Goal: Transaction & Acquisition: Purchase product/service

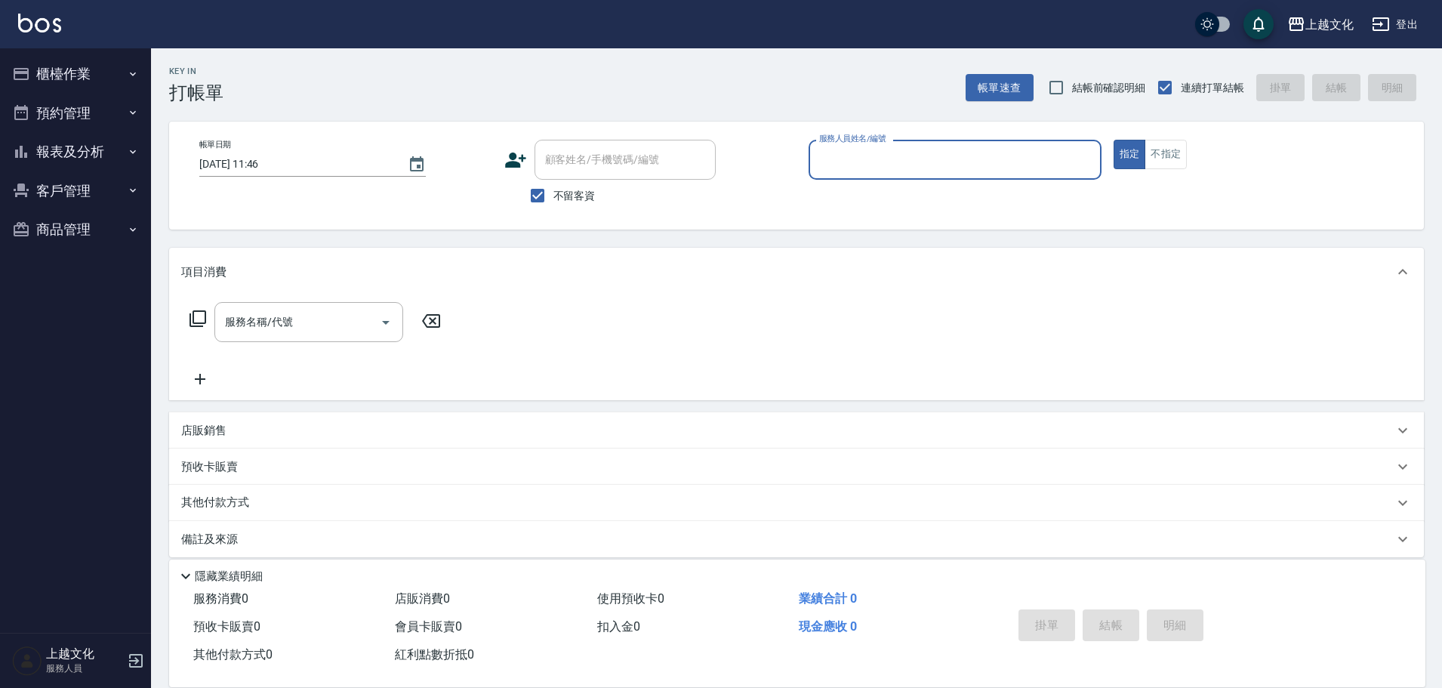
click at [841, 152] on input "服務人員姓名/編號" at bounding box center [955, 160] width 279 height 26
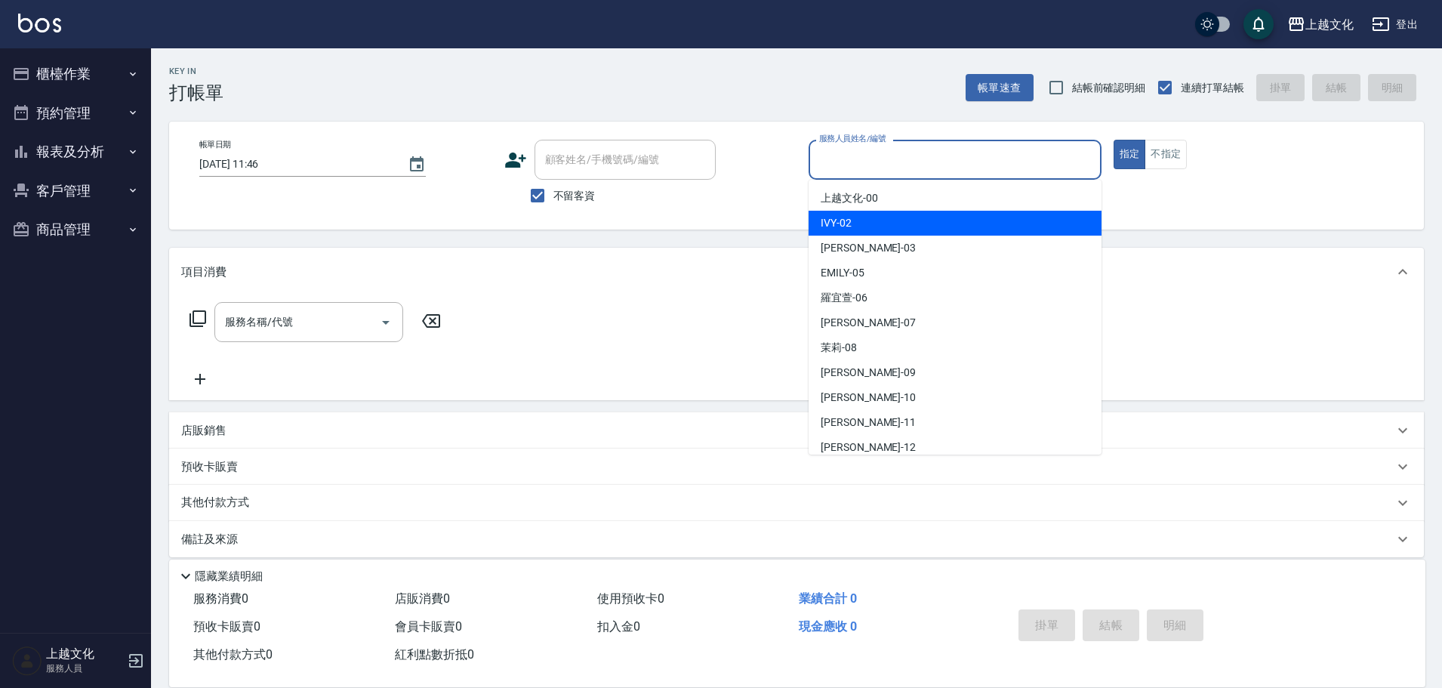
click at [861, 233] on div "IVY -02" at bounding box center [955, 223] width 293 height 25
click at [862, 233] on div "Key In 打帳單 帳單速查 結帳前確認明細 連續打單結帳 掛單 結帳 明細 帳單日期 [DATE] 11:46 顧客姓名/手機號碼/編號 顧客姓名/手機號…" at bounding box center [796, 375] width 1291 height 654
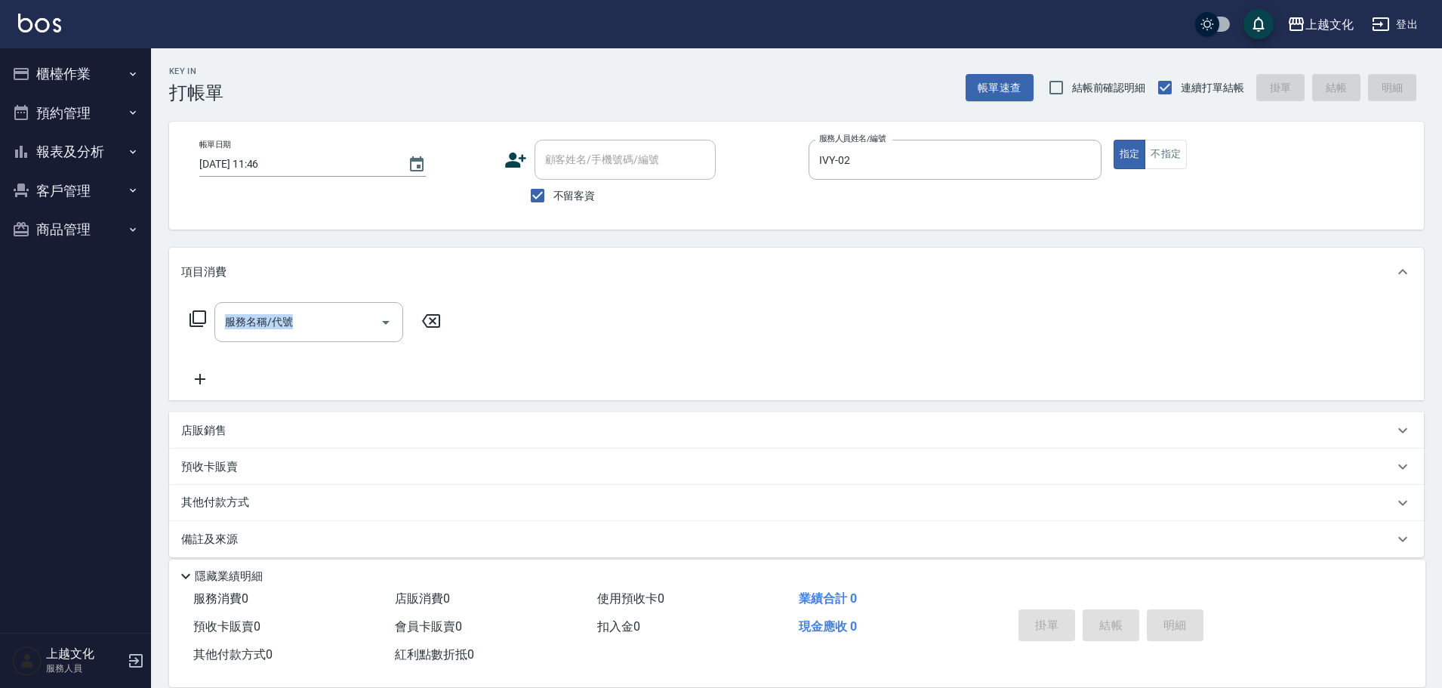
click at [862, 233] on div "Key In 打帳單 帳單速查 結帳前確認明細 連續打單結帳 掛單 結帳 明細 帳單日期 [DATE] 11:46 顧客姓名/手機號碼/編號 顧客姓名/手機號…" at bounding box center [796, 375] width 1291 height 654
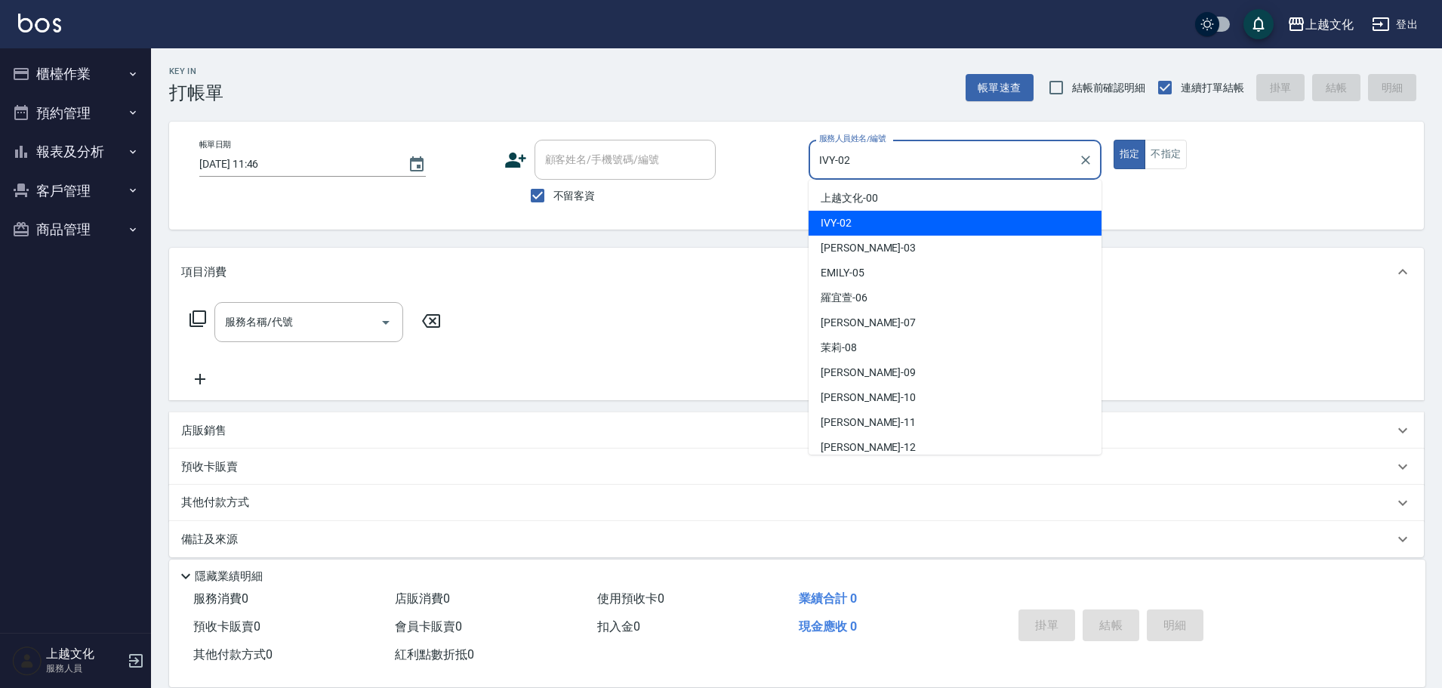
drag, startPoint x: 862, startPoint y: 155, endPoint x: 869, endPoint y: 165, distance: 12.4
click at [863, 155] on input "IVY-02" at bounding box center [944, 160] width 257 height 26
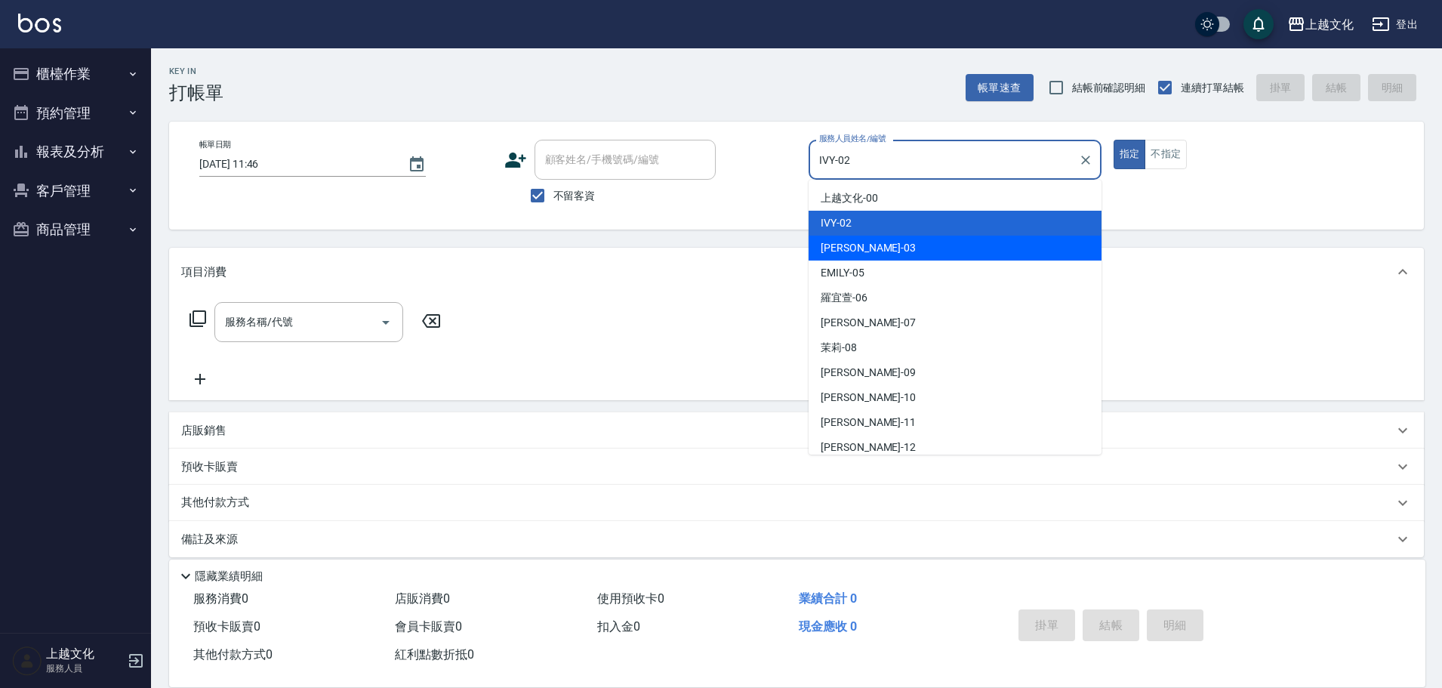
click at [871, 246] on div "[PERSON_NAME] -03" at bounding box center [955, 248] width 293 height 25
type input "[PERSON_NAME]-03"
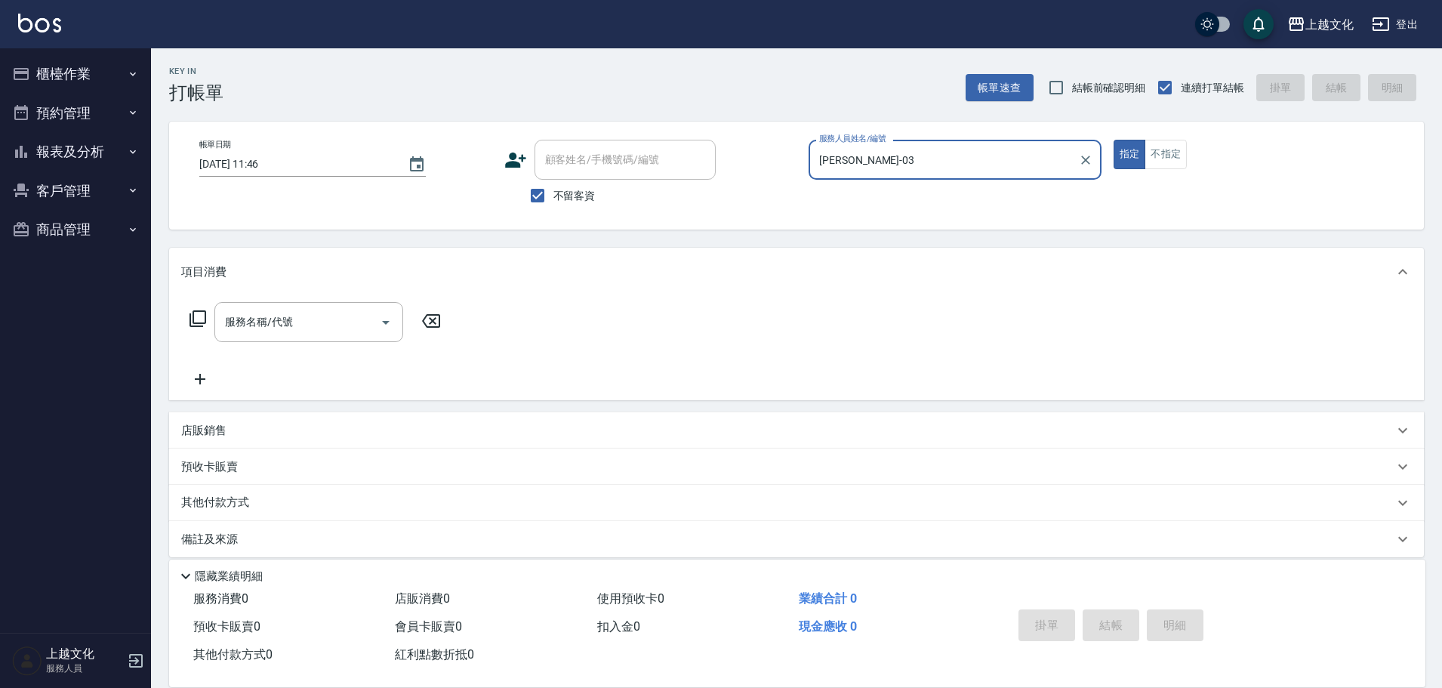
click at [200, 318] on icon at bounding box center [198, 319] width 18 height 18
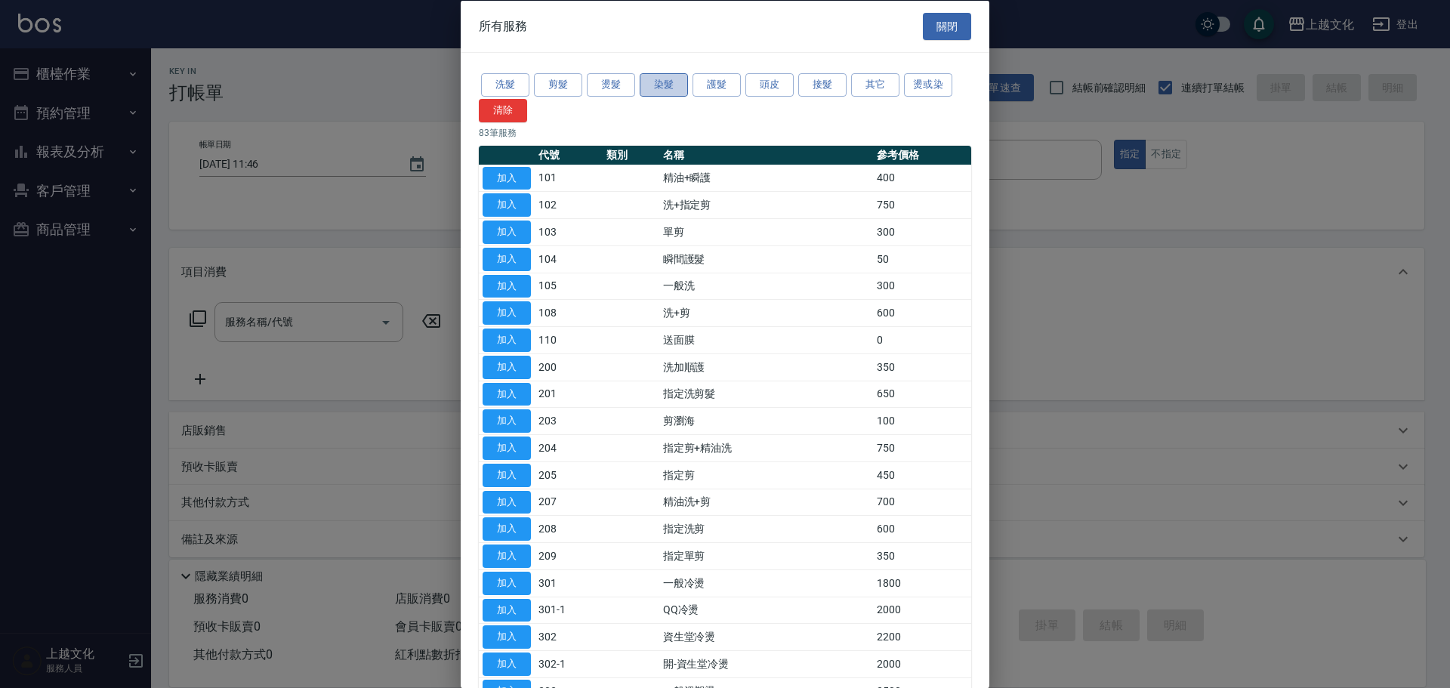
click at [645, 84] on button "染髮" at bounding box center [664, 84] width 48 height 23
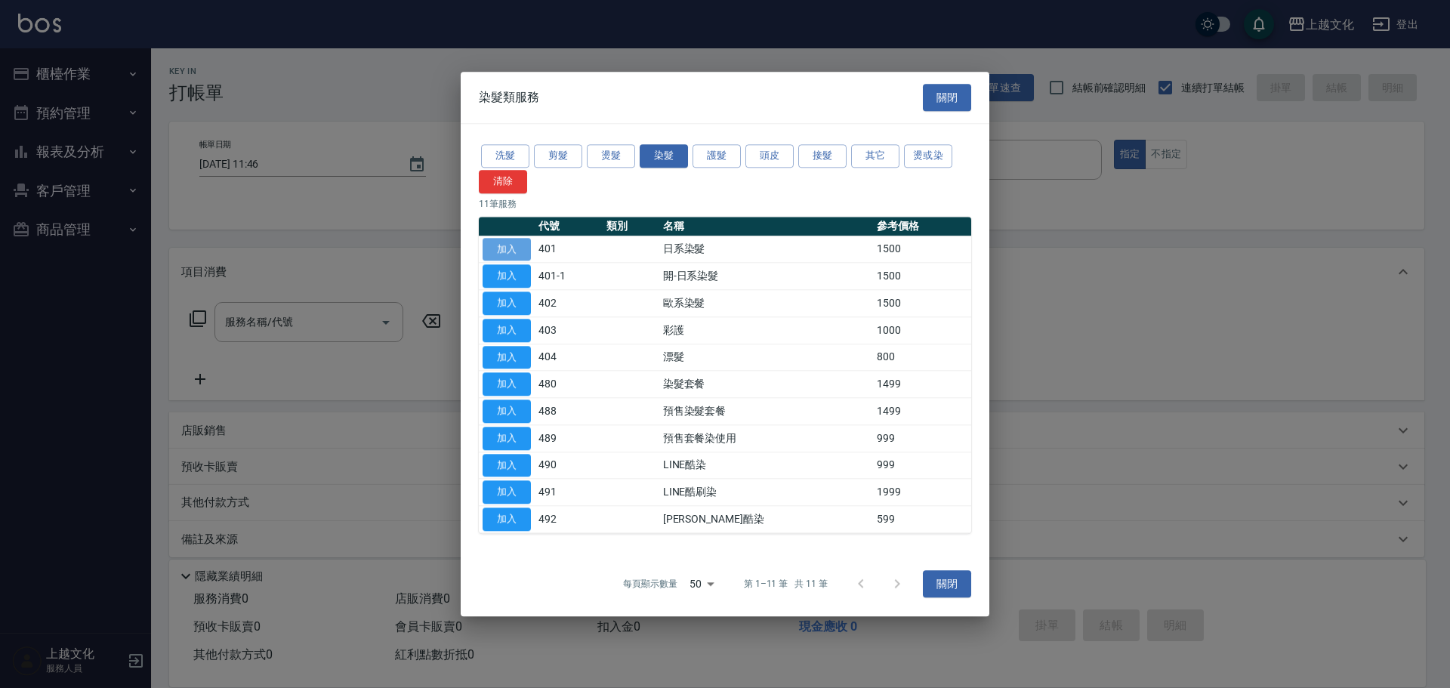
click at [490, 251] on button "加入" at bounding box center [507, 249] width 48 height 23
type input "日系染髮(401)"
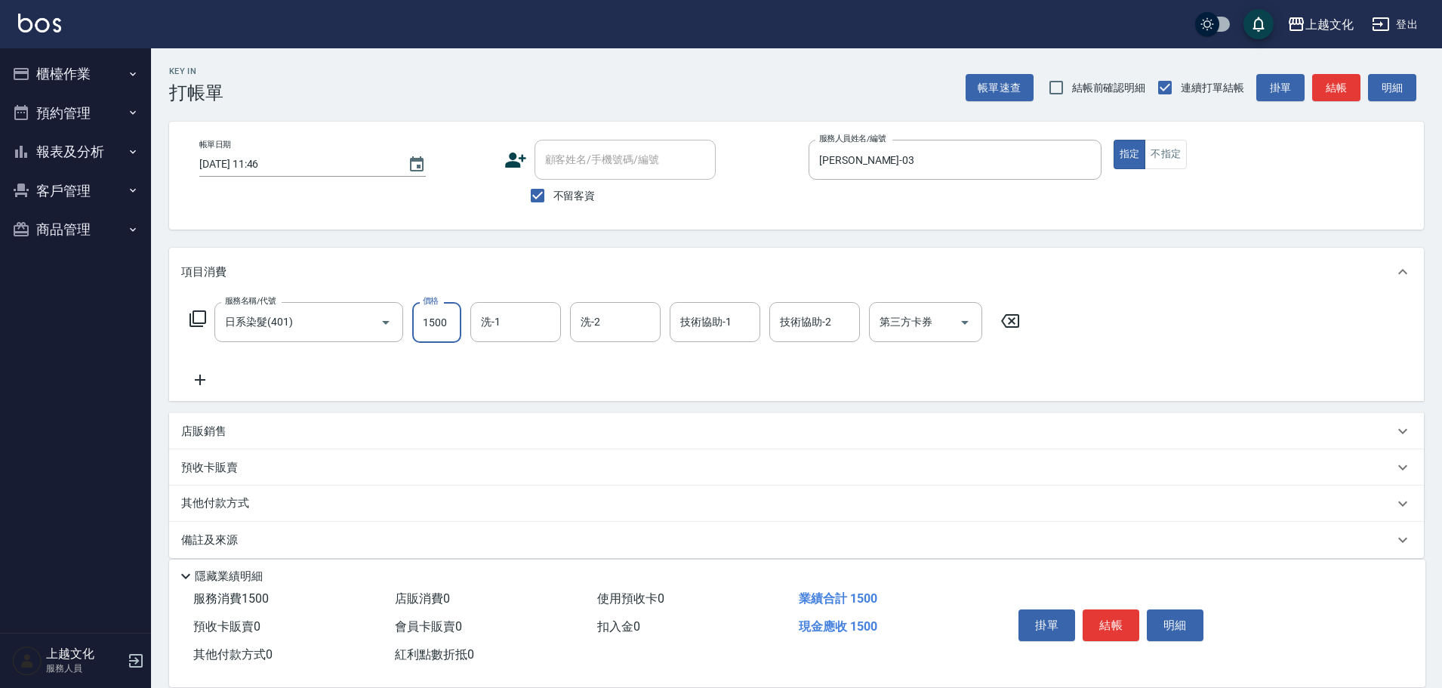
click at [440, 337] on input "1500" at bounding box center [436, 322] width 49 height 41
drag, startPoint x: 440, startPoint y: 337, endPoint x: 444, endPoint y: 264, distance: 72.6
click at [440, 337] on input "1500" at bounding box center [436, 322] width 49 height 41
type input "1200"
click at [1103, 622] on button "結帳" at bounding box center [1111, 625] width 57 height 32
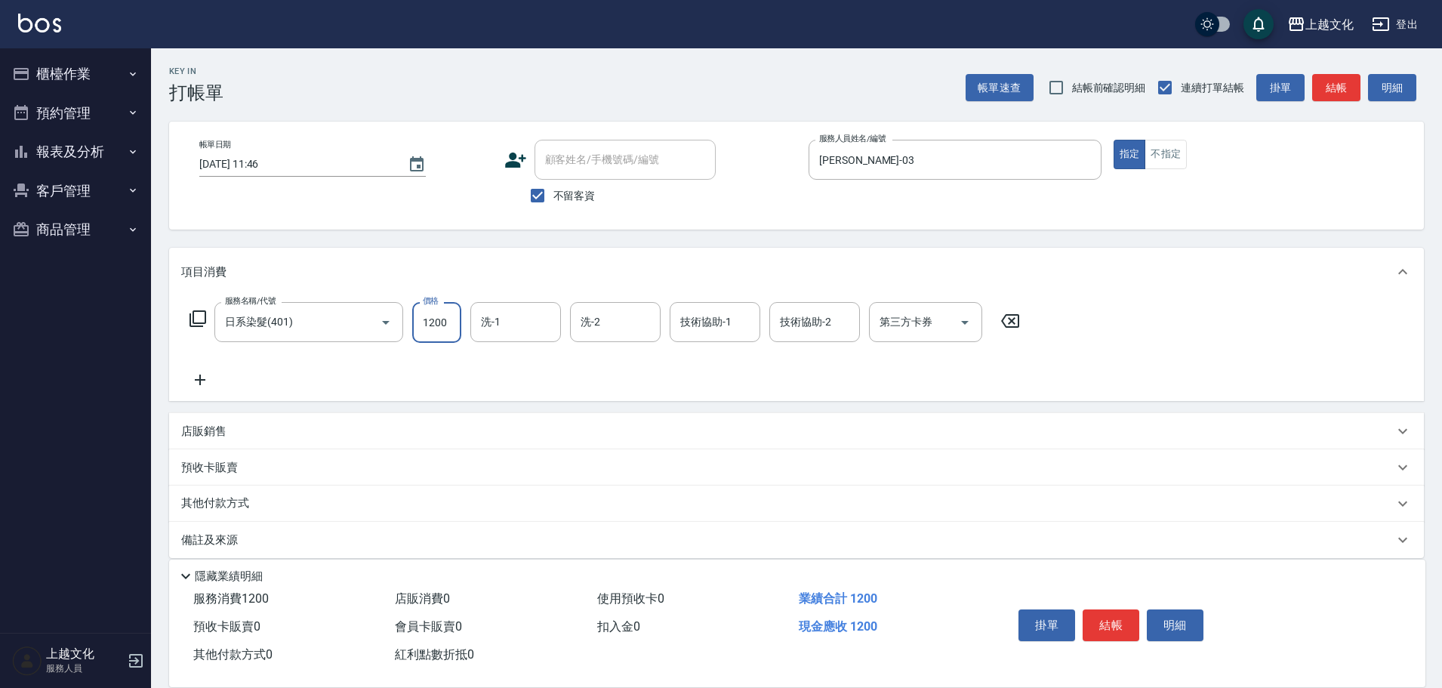
click at [1103, 622] on div "掛單 結帳 明細" at bounding box center [1111, 627] width 197 height 48
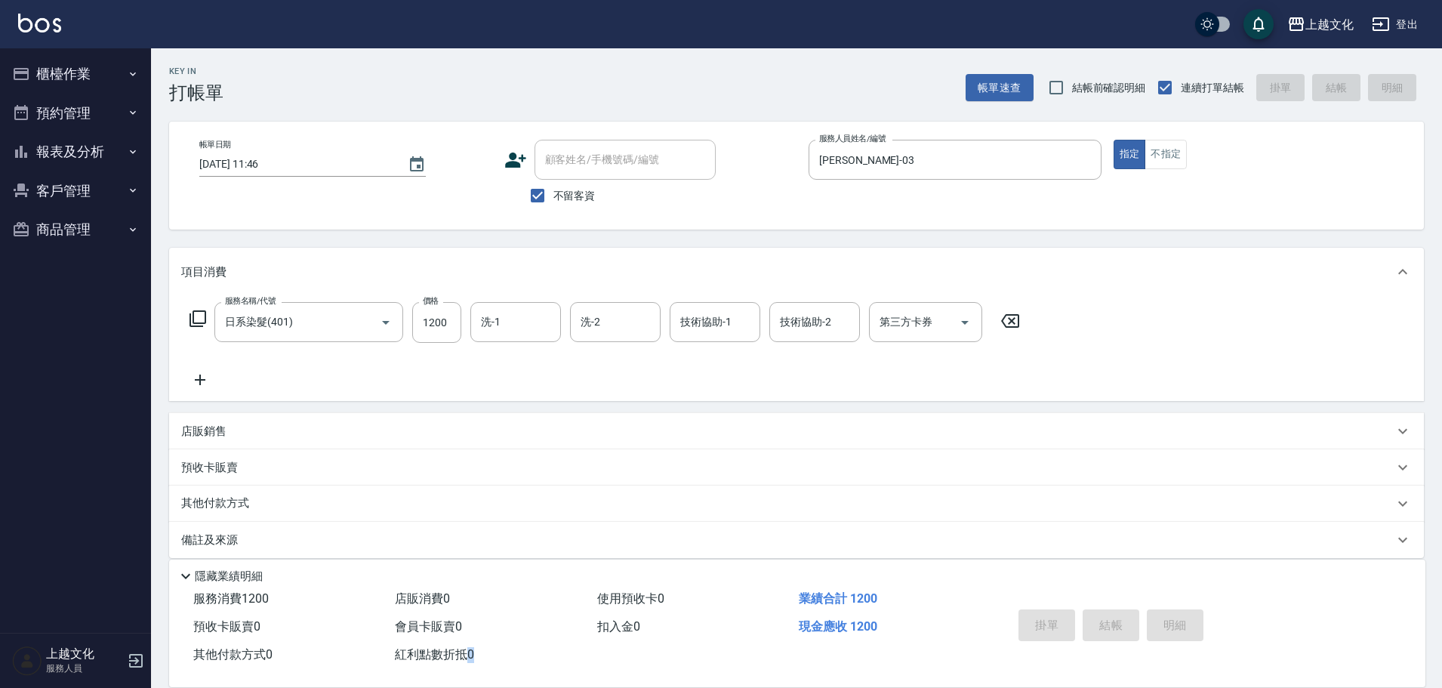
type input "[DATE] 11:47"
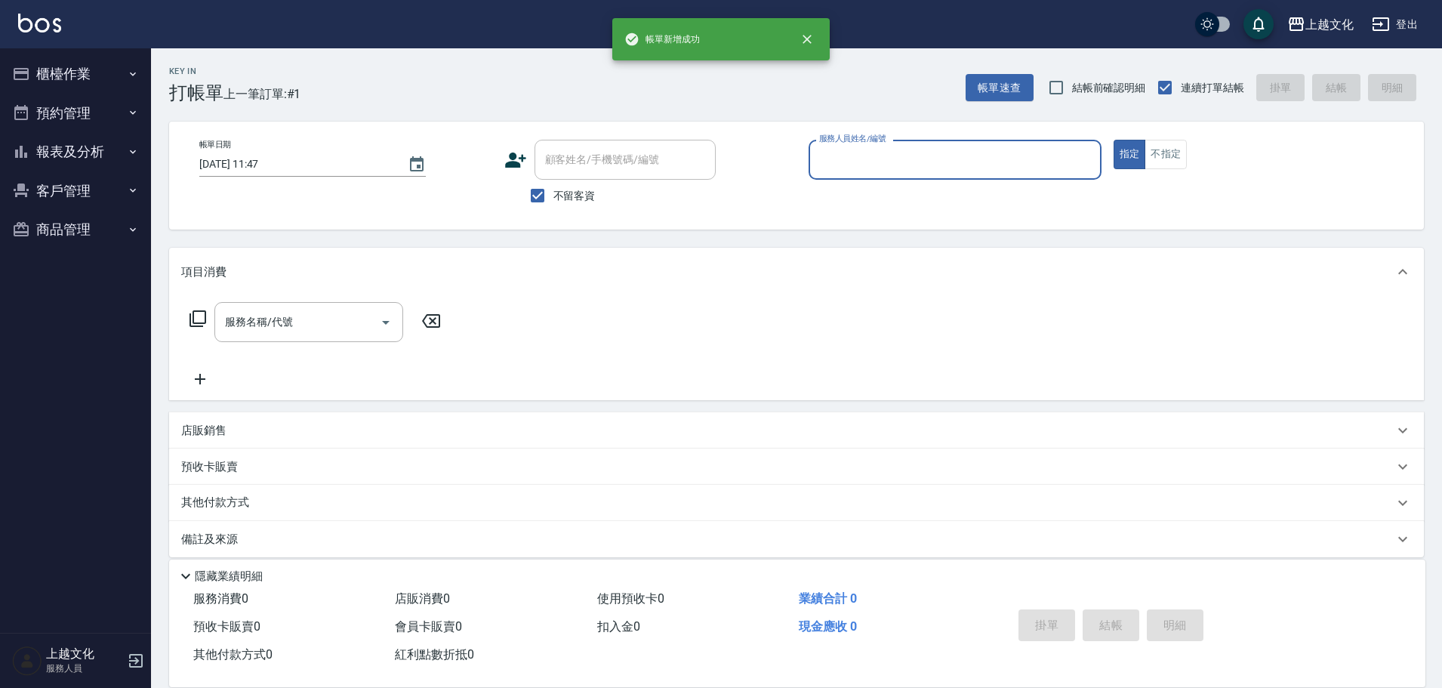
click at [985, 169] on input "服務人員姓名/編號" at bounding box center [955, 160] width 279 height 26
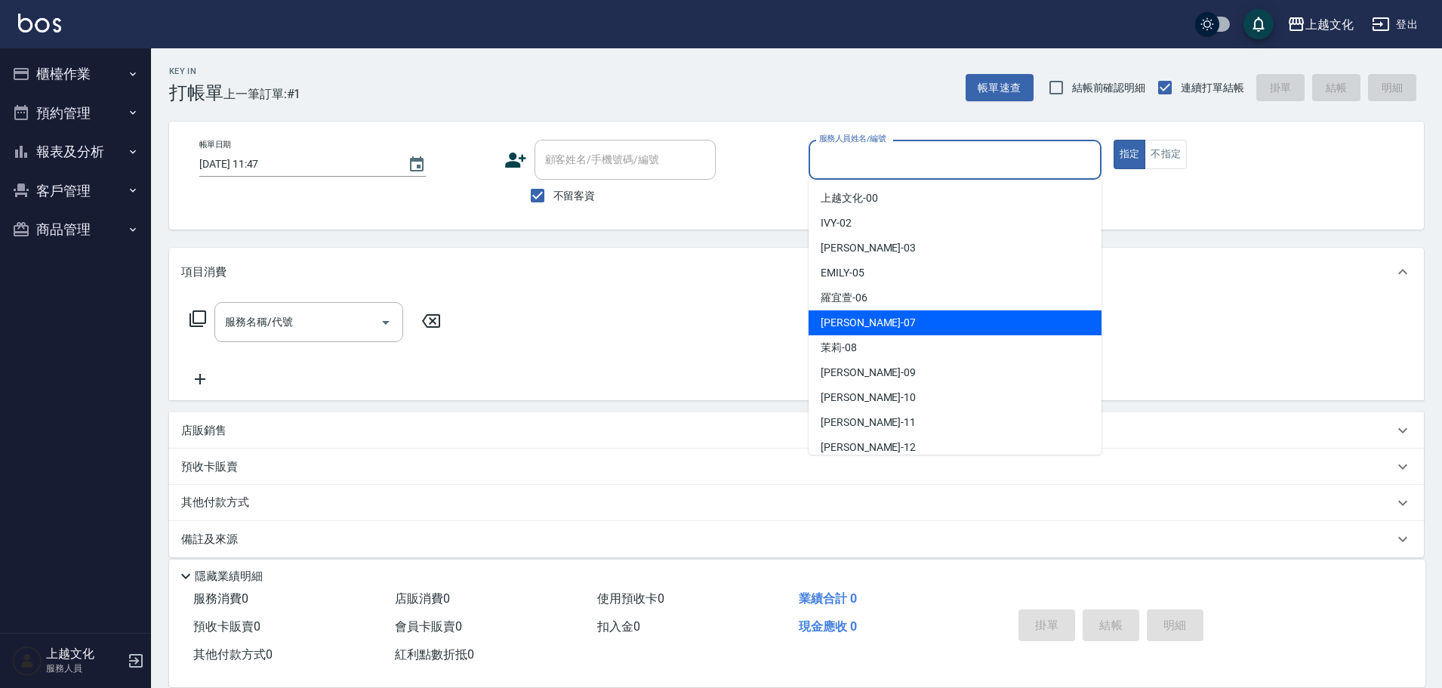
click at [875, 319] on div "[PERSON_NAME] -07" at bounding box center [955, 322] width 293 height 25
type input "[PERSON_NAME]-07"
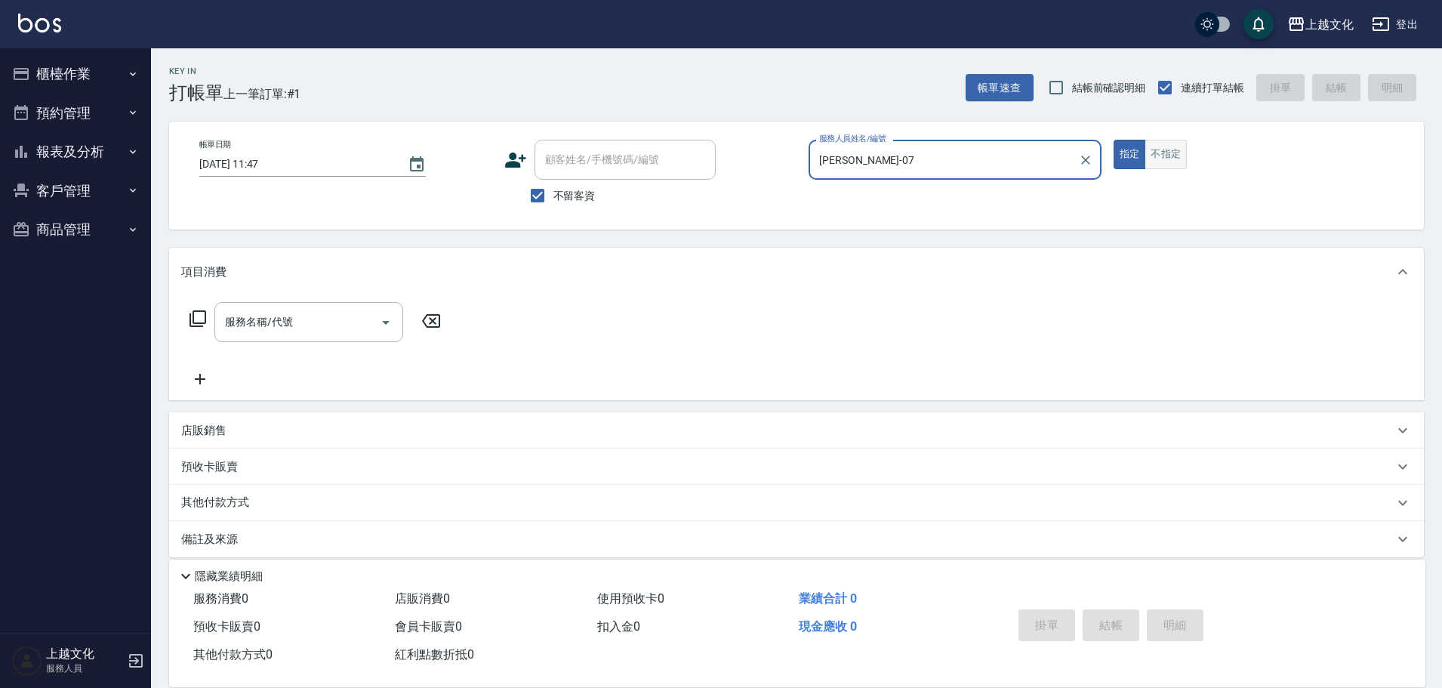
click at [1149, 161] on button "不指定" at bounding box center [1166, 154] width 42 height 29
drag, startPoint x: 1149, startPoint y: 161, endPoint x: 902, endPoint y: 187, distance: 249.1
click at [1149, 161] on button "不指定" at bounding box center [1166, 154] width 42 height 29
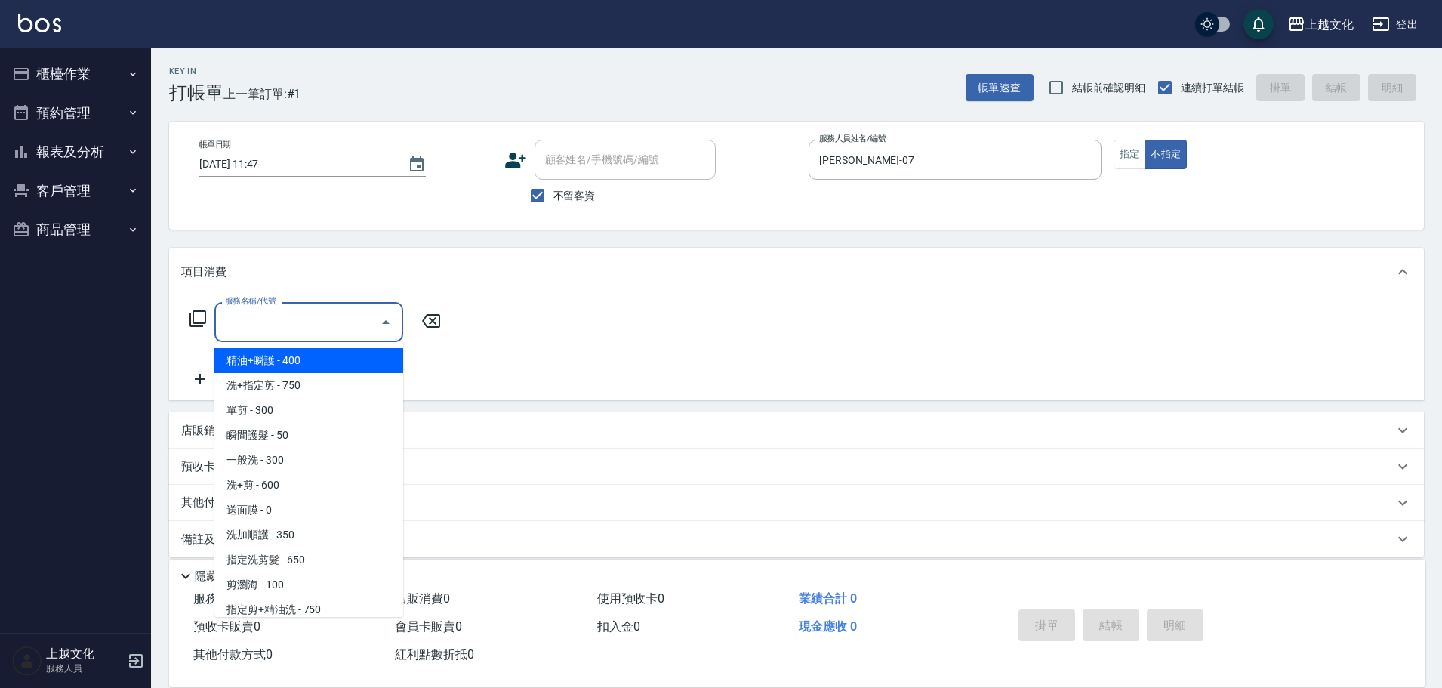
click at [339, 322] on input "服務名稱/代號" at bounding box center [297, 322] width 153 height 26
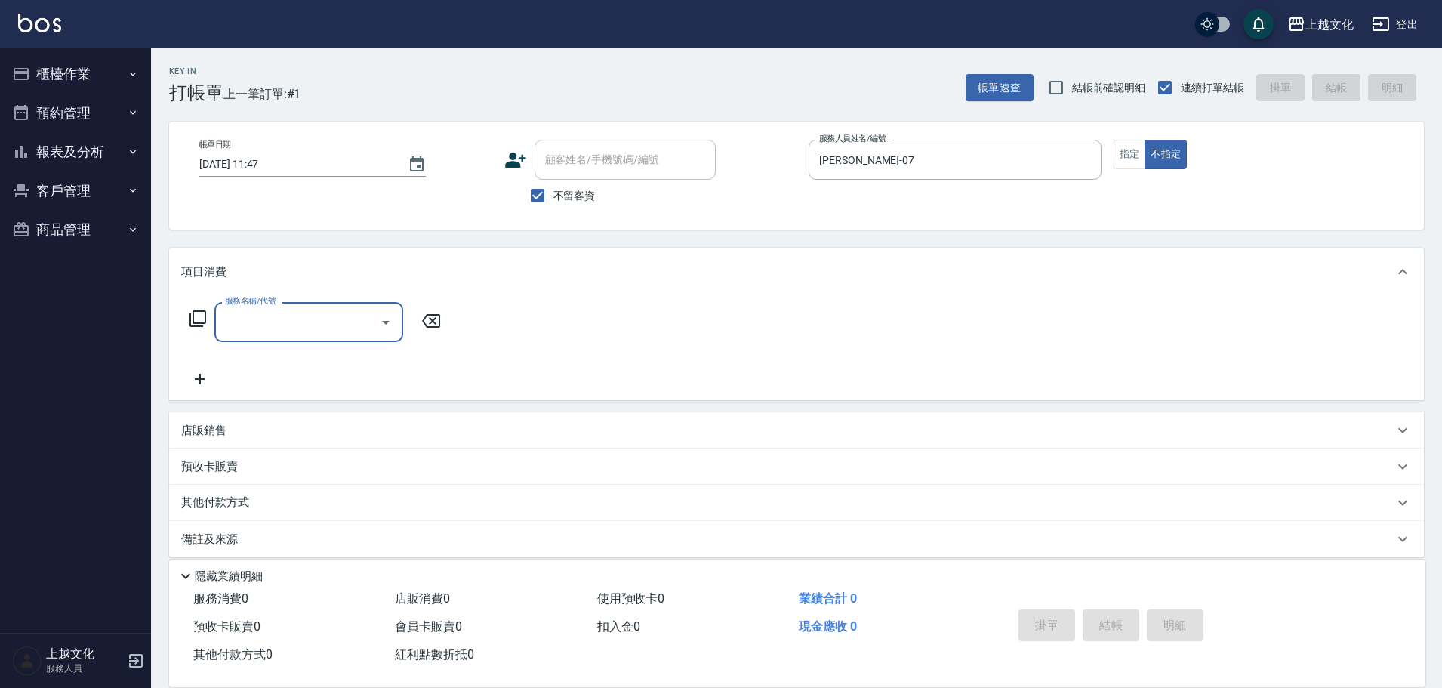
click at [285, 329] on input "服務名稱/代號" at bounding box center [297, 322] width 153 height 26
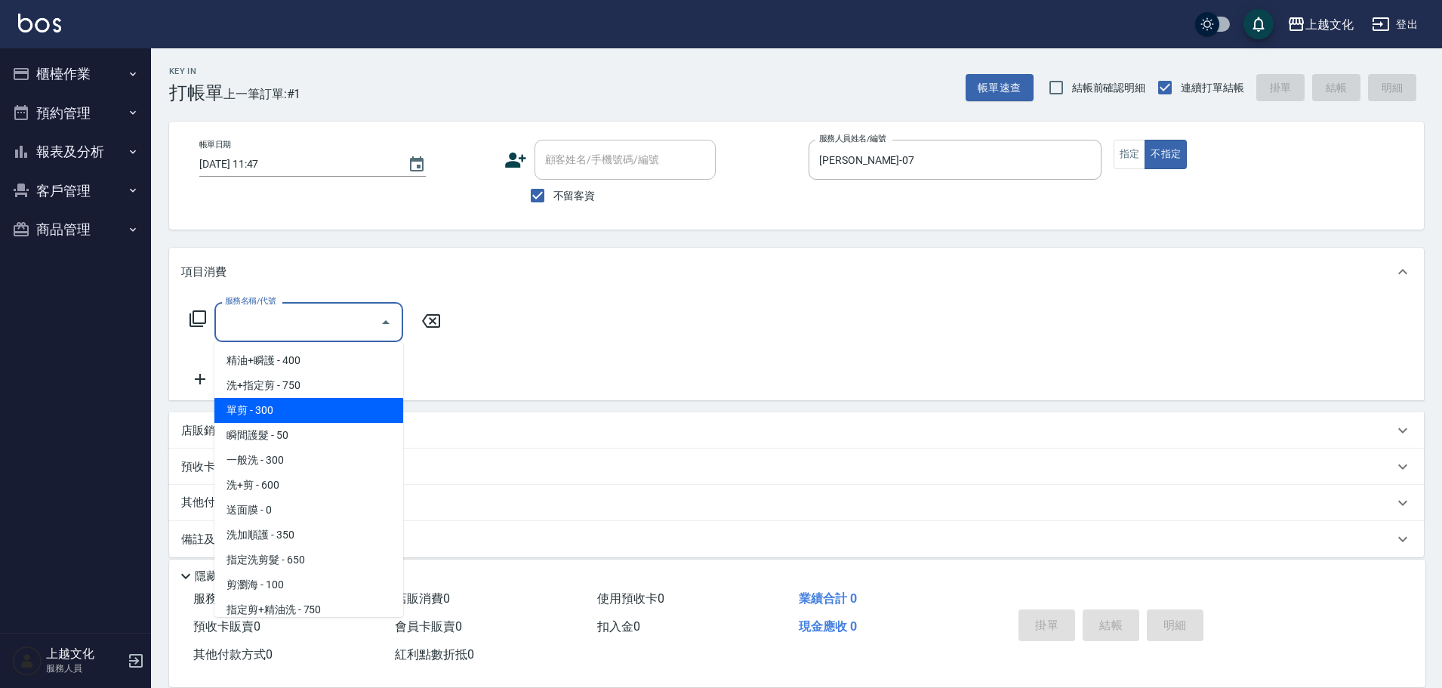
click at [303, 412] on span "單剪 - 300" at bounding box center [308, 410] width 189 height 25
type input "單剪(103)"
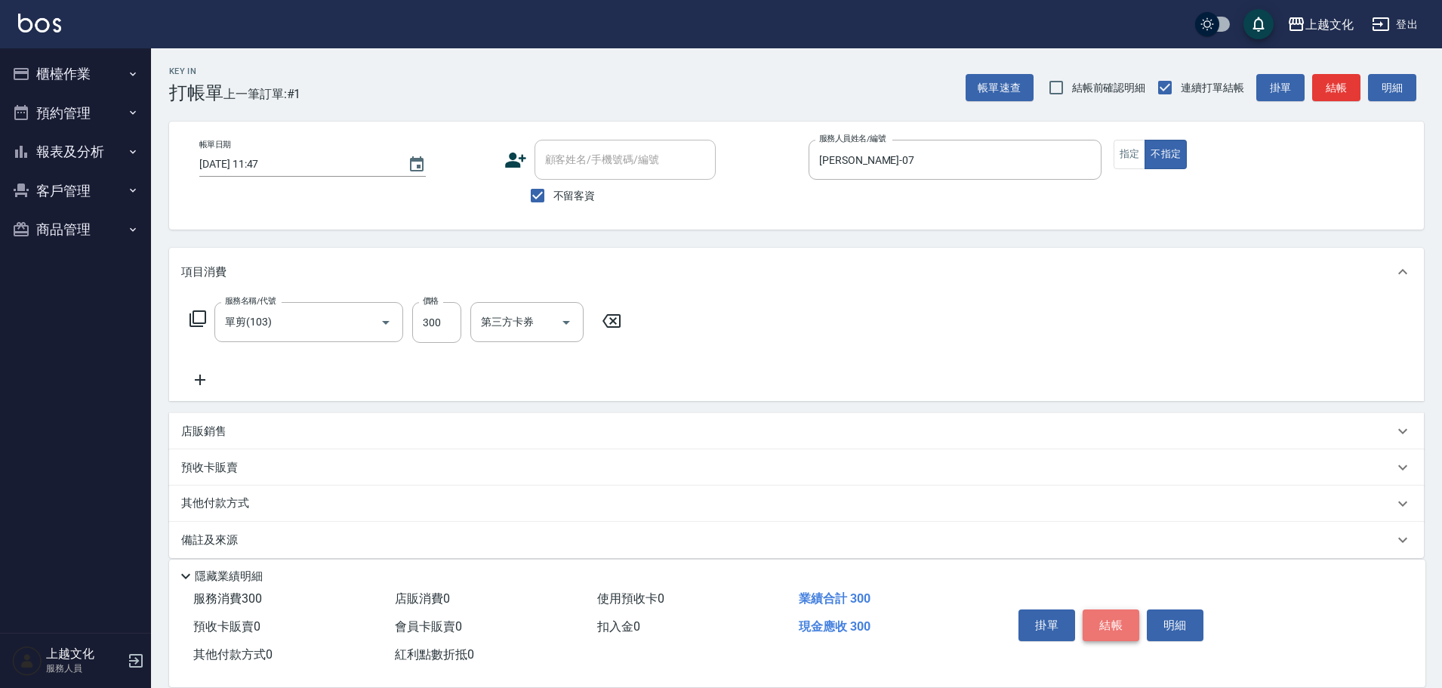
click at [1106, 618] on button "結帳" at bounding box center [1111, 625] width 57 height 32
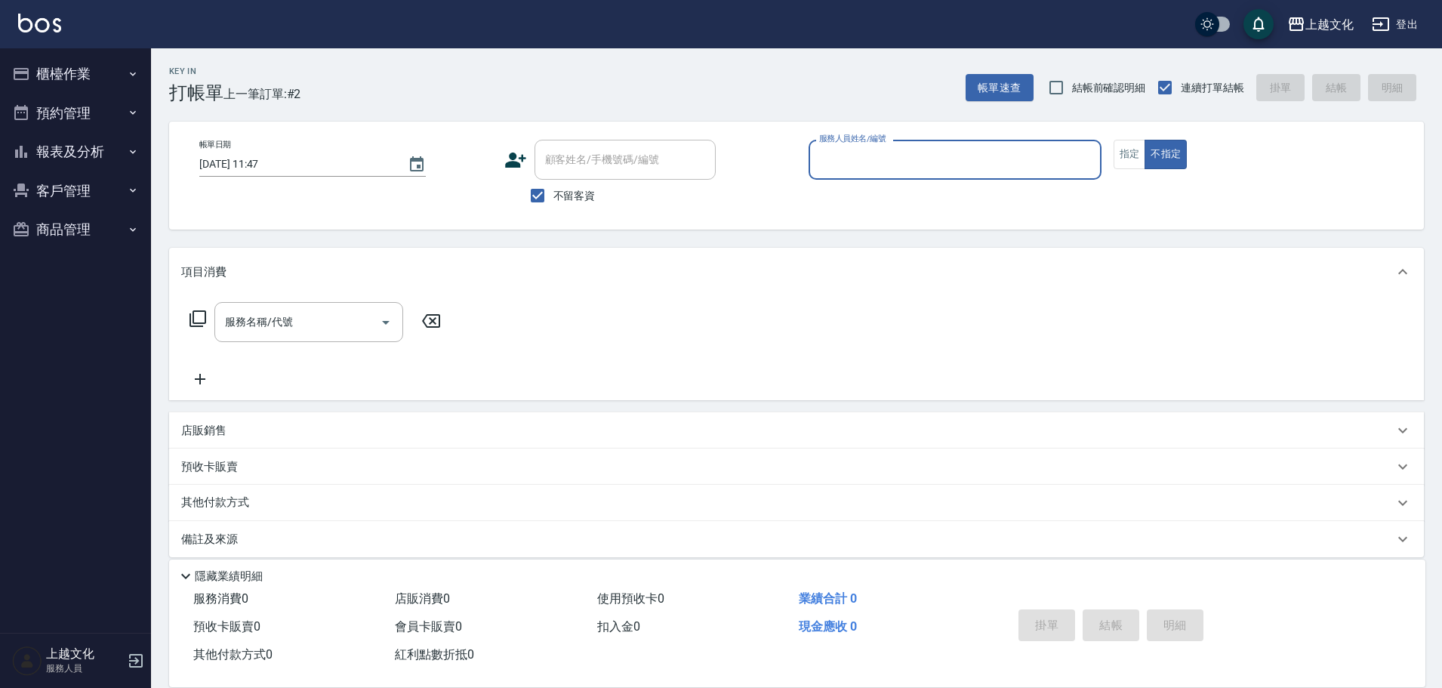
click at [909, 168] on input "服務人員姓名/編號" at bounding box center [955, 160] width 279 height 26
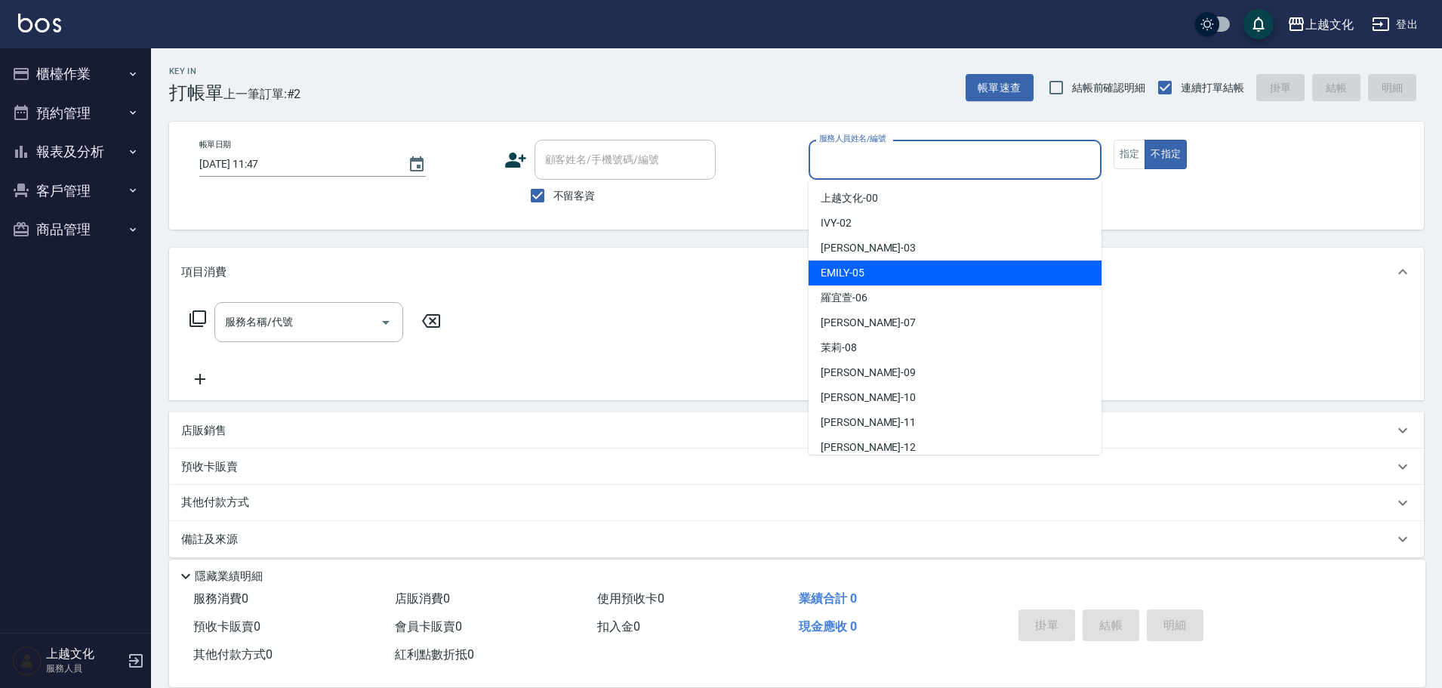
click at [867, 275] on div "[PERSON_NAME] -05" at bounding box center [955, 273] width 293 height 25
type input "EMILY-05"
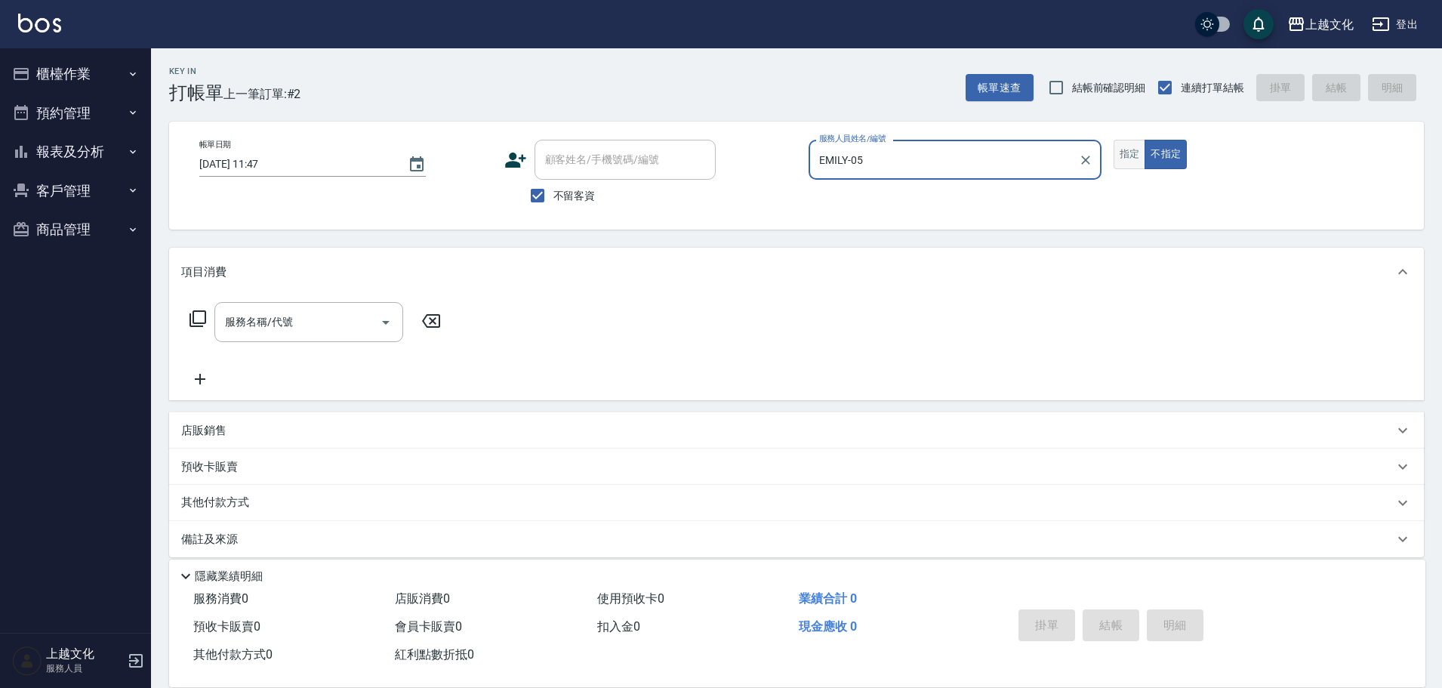
click at [1134, 154] on button "指定" at bounding box center [1130, 154] width 32 height 29
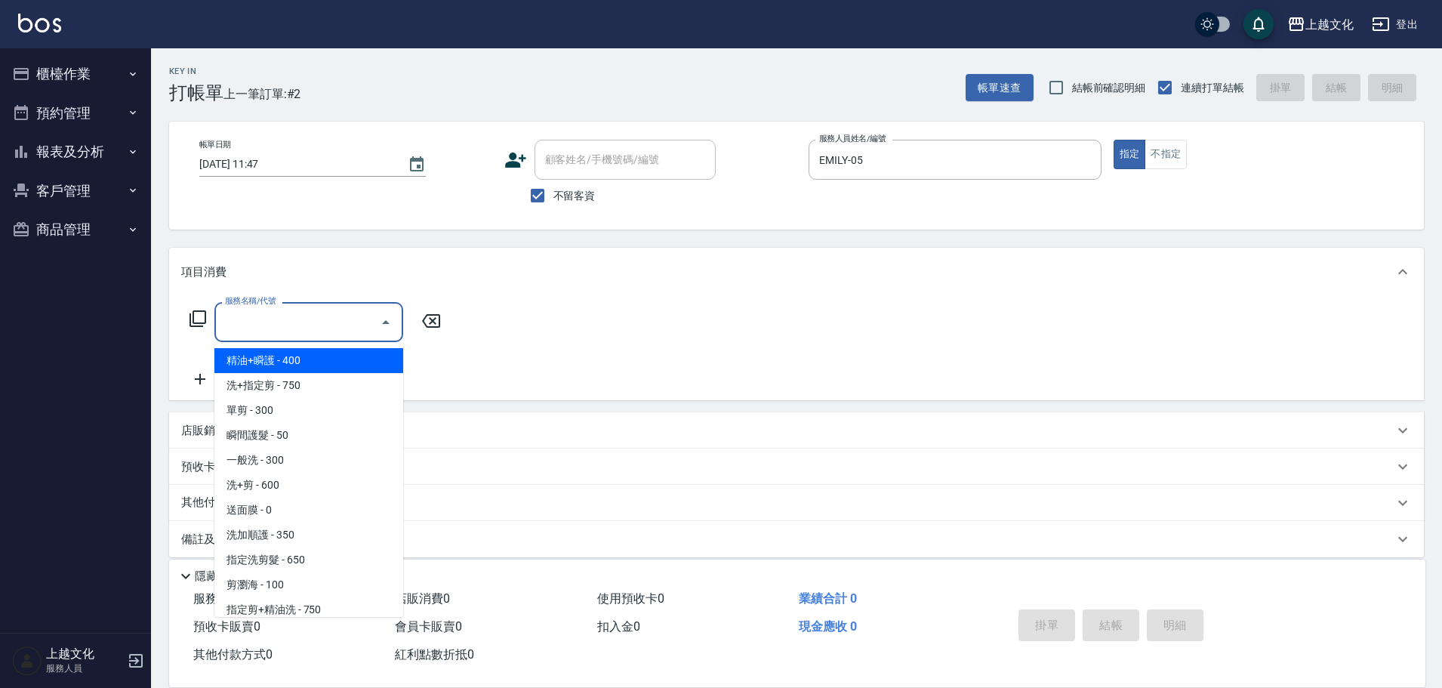
click at [267, 333] on input "服務名稱/代號" at bounding box center [297, 322] width 153 height 26
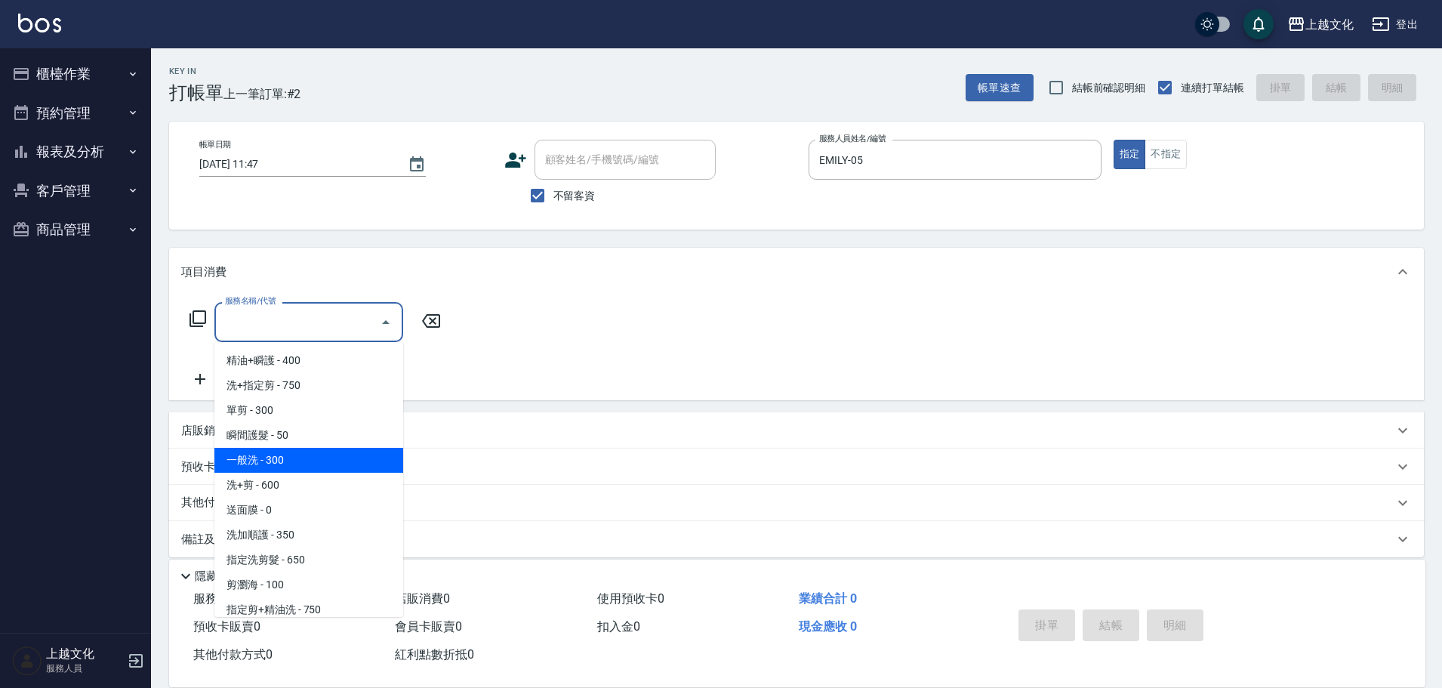
click at [292, 450] on span "一般洗 - 300" at bounding box center [308, 460] width 189 height 25
drag, startPoint x: 292, startPoint y: 450, endPoint x: 299, endPoint y: 444, distance: 9.1
click at [292, 450] on div "預收卡販賣" at bounding box center [796, 467] width 1255 height 36
type input "一般洗(105)"
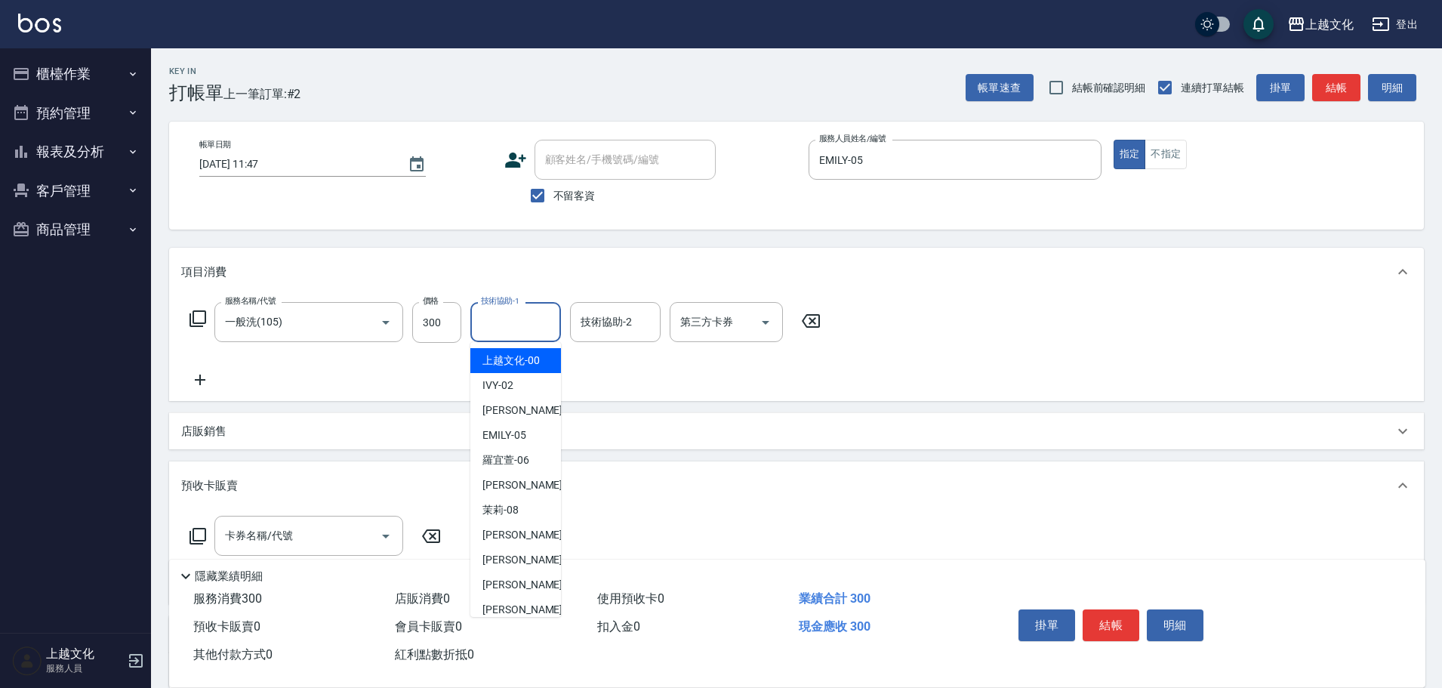
click at [499, 319] on input "技術協助-1" at bounding box center [515, 322] width 77 height 26
click at [520, 509] on div "茉莉 -08" at bounding box center [515, 510] width 91 height 25
click at [520, 509] on div "預收卡販賣" at bounding box center [796, 485] width 1255 height 48
type input "茉莉-08"
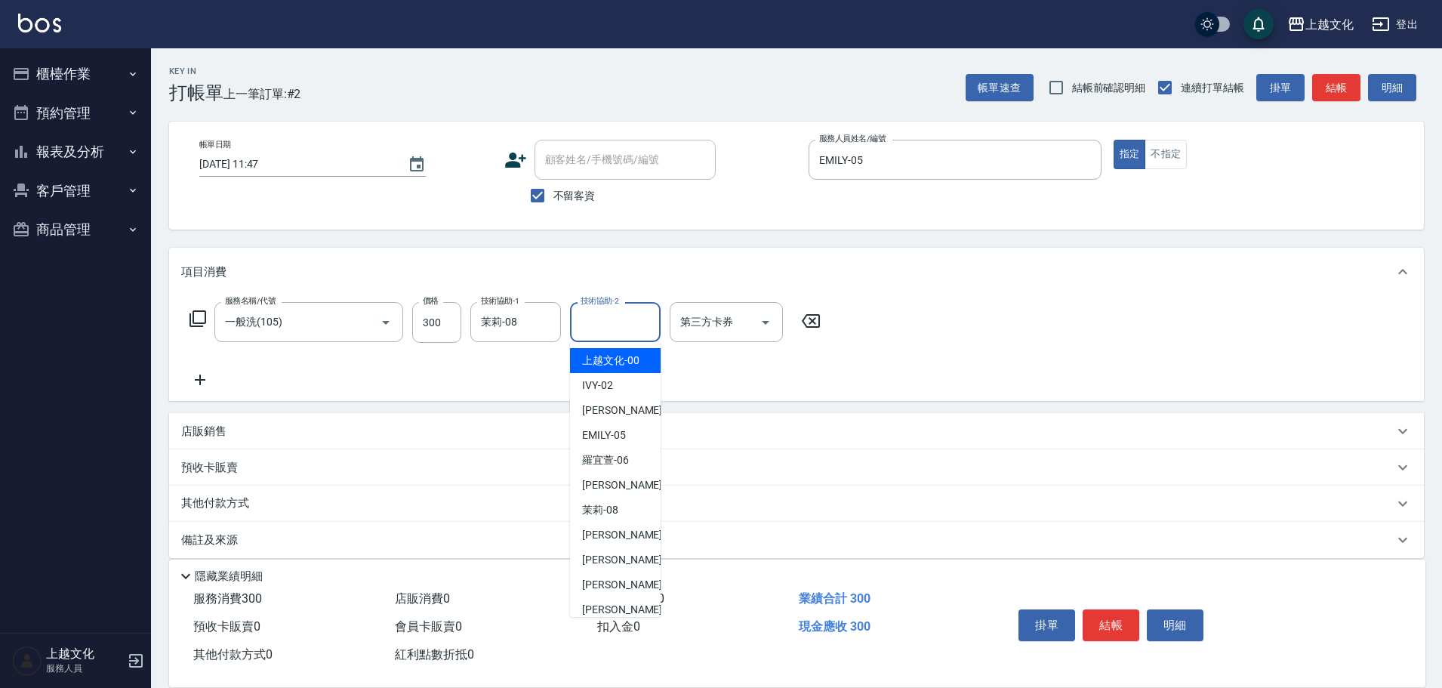
click at [621, 332] on input "技術協助-2" at bounding box center [615, 322] width 77 height 26
click at [612, 440] on span "[PERSON_NAME] -05" at bounding box center [604, 435] width 44 height 16
type input "EMILY-05"
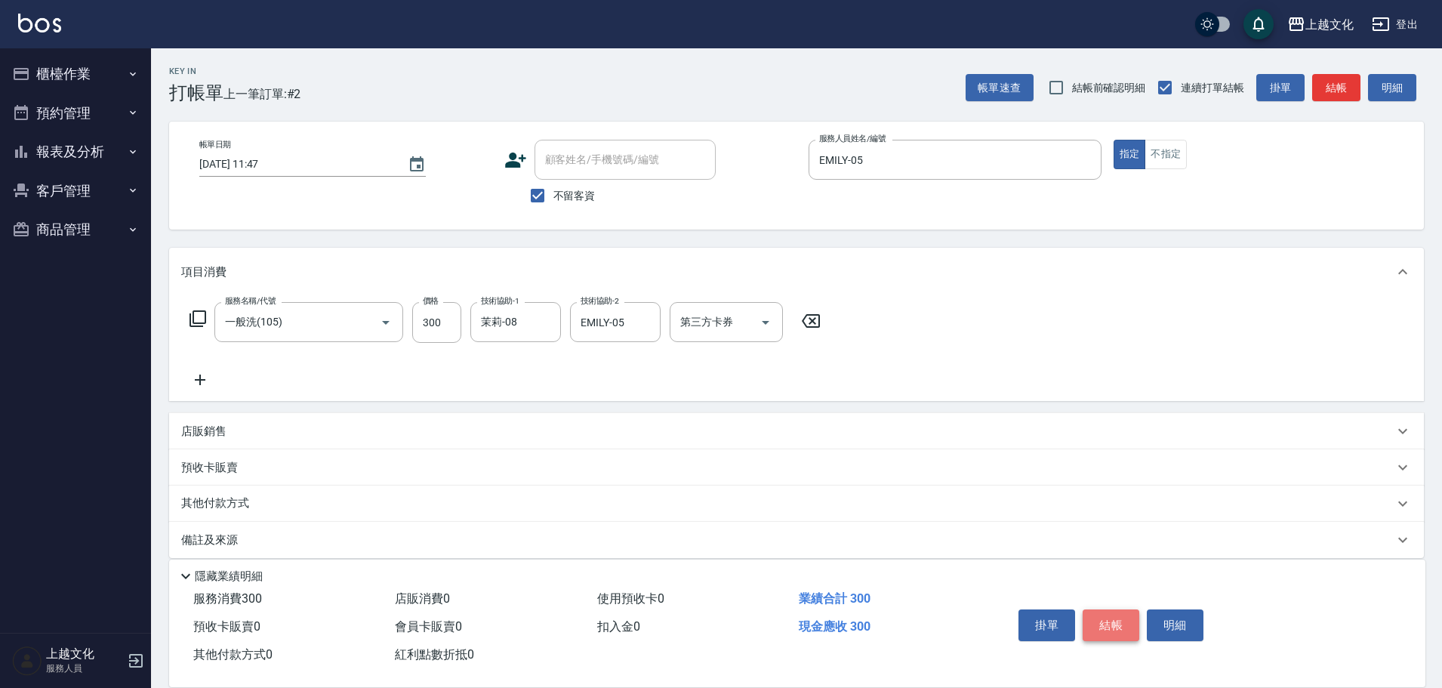
click at [1098, 618] on button "結帳" at bounding box center [1111, 625] width 57 height 32
click at [1098, 618] on div "掛單 結帳 明細" at bounding box center [1111, 627] width 197 height 48
type input "[DATE] 11:48"
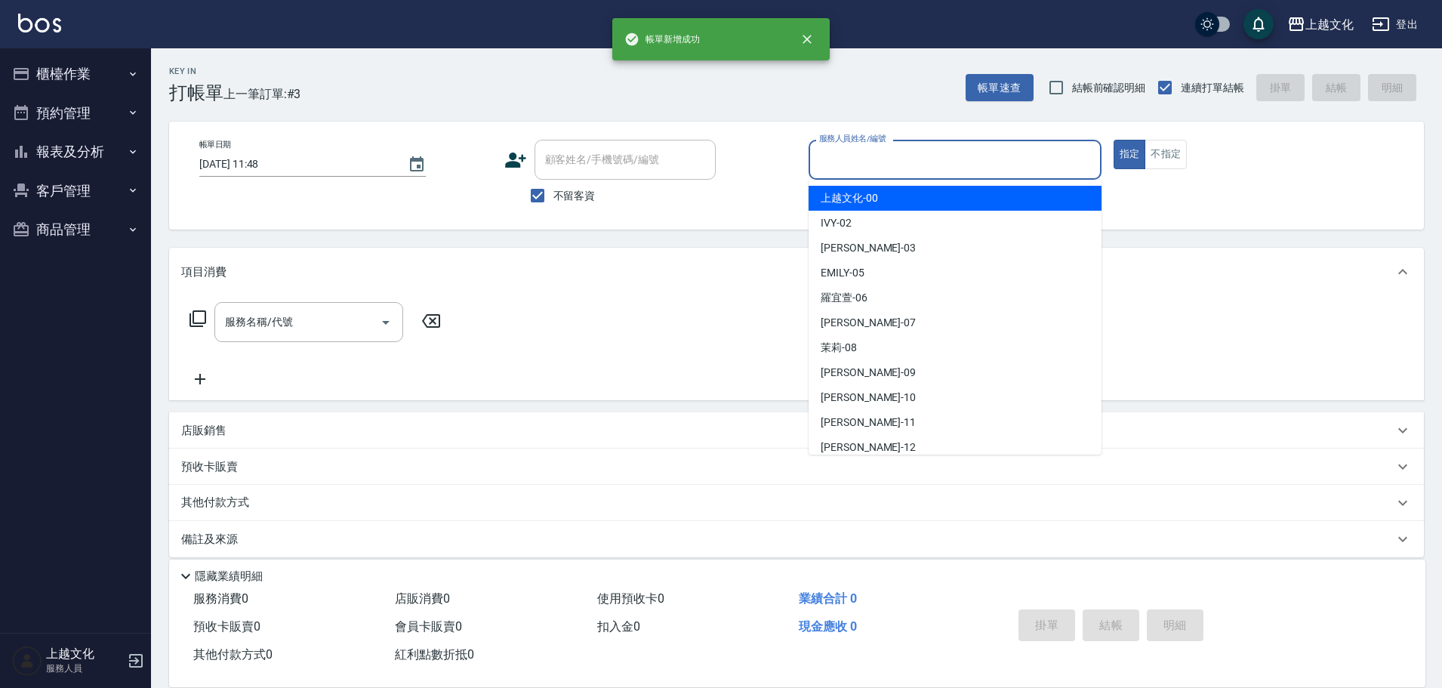
click at [936, 160] on input "服務人員姓名/編號" at bounding box center [955, 160] width 279 height 26
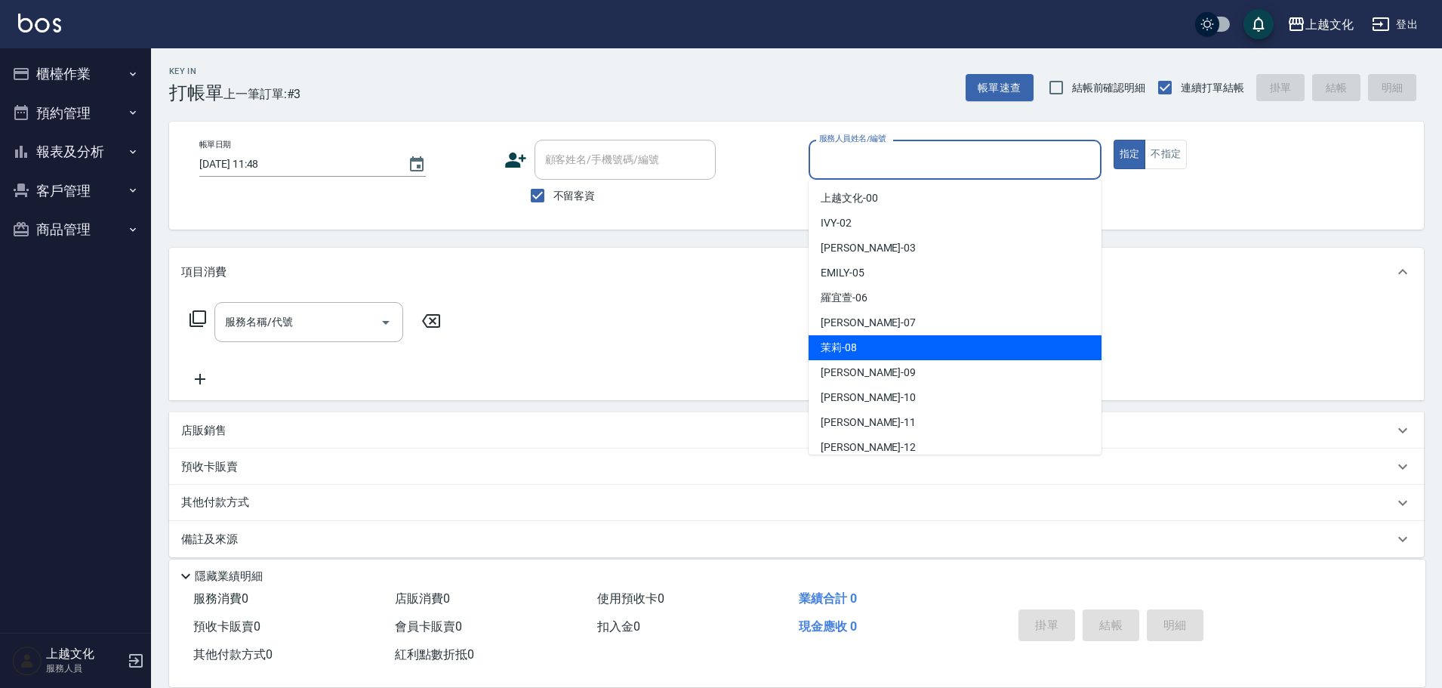
click at [891, 342] on div "茉莉 -08" at bounding box center [955, 347] width 293 height 25
type input "茉莉-08"
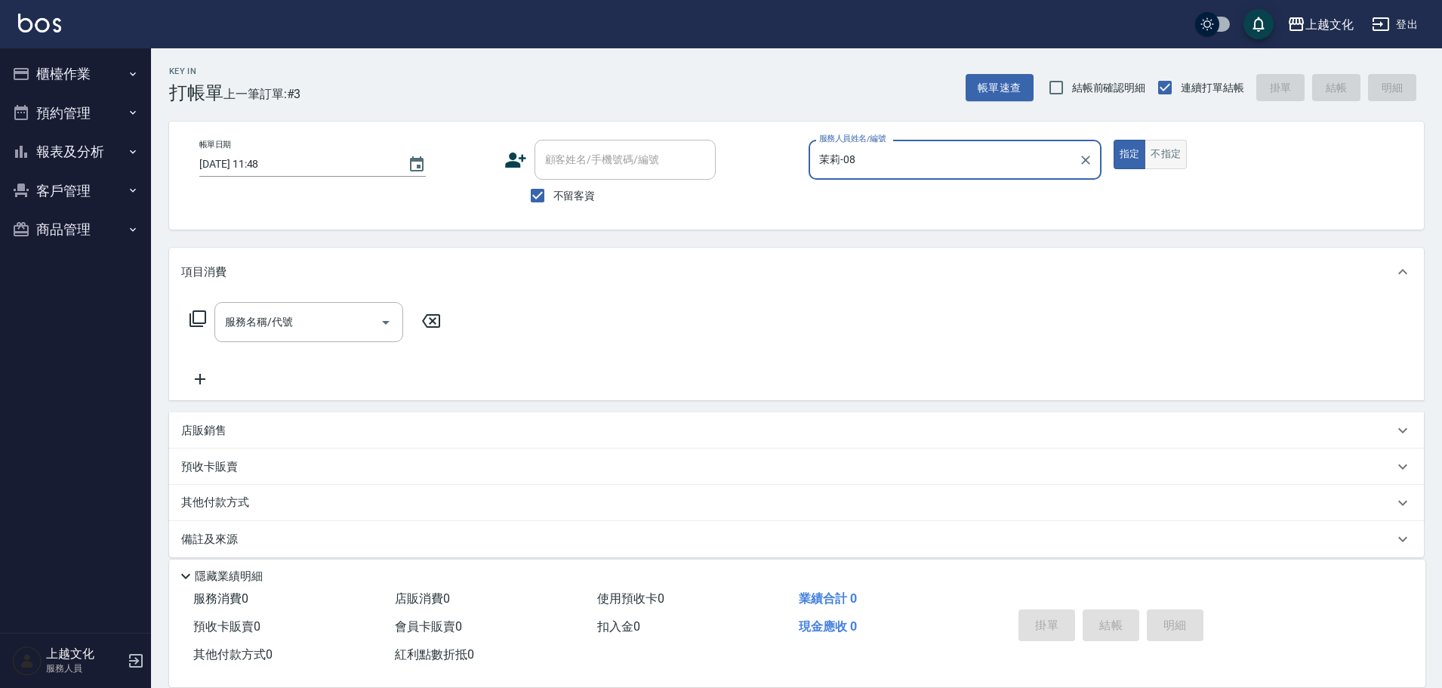
click at [1177, 149] on button "不指定" at bounding box center [1166, 154] width 42 height 29
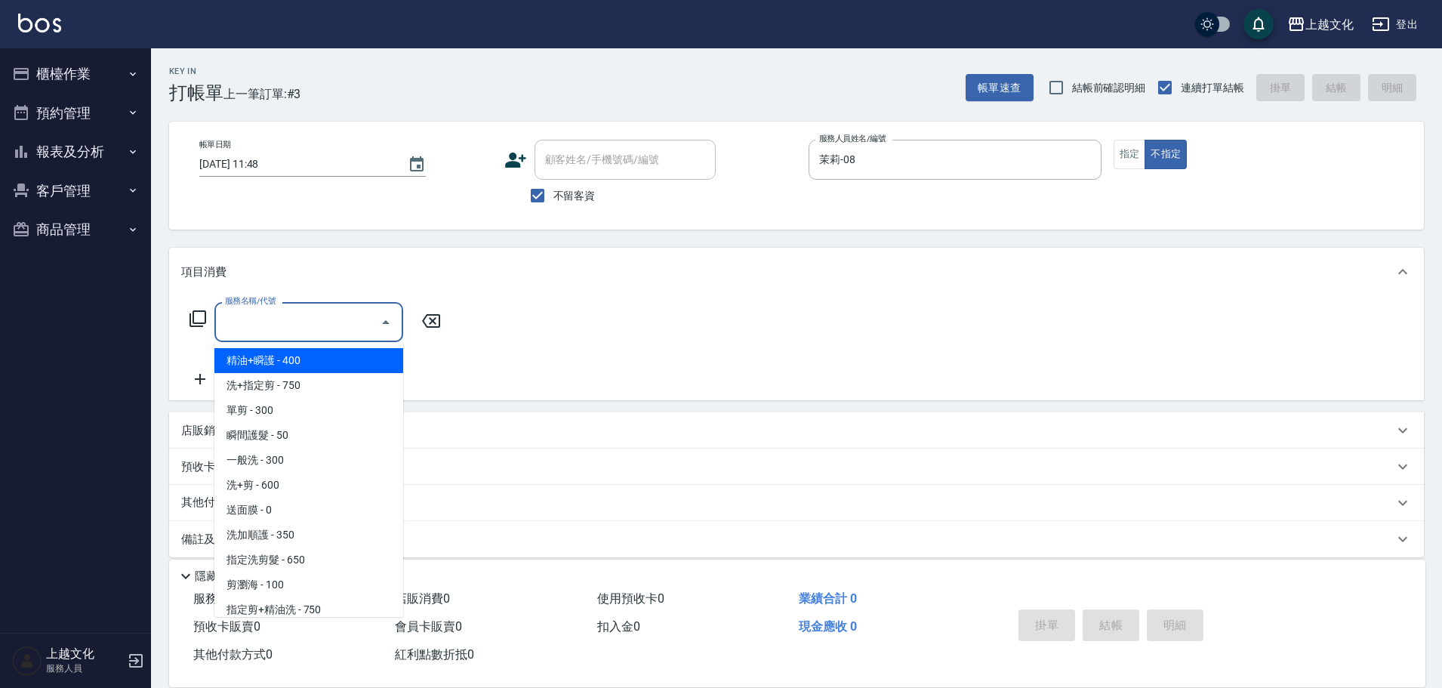
click at [322, 333] on input "服務名稱/代號" at bounding box center [297, 322] width 153 height 26
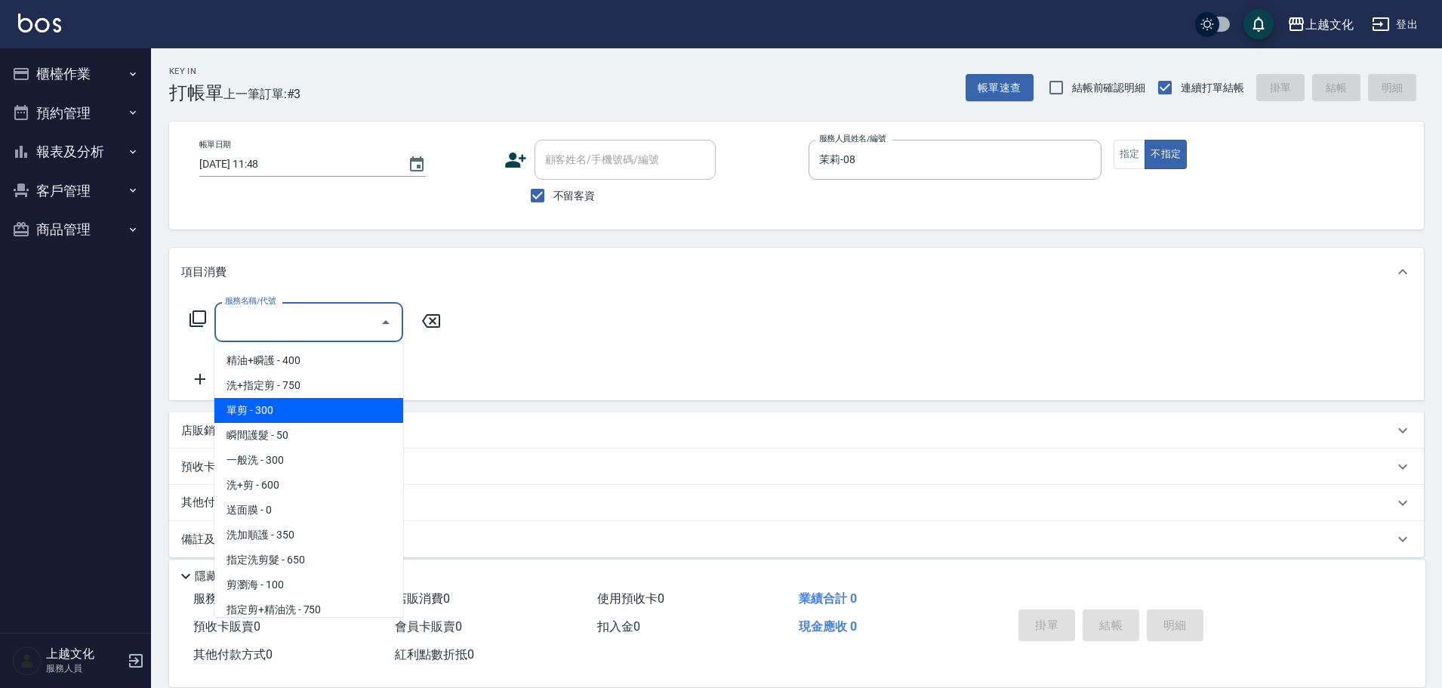
drag, startPoint x: 316, startPoint y: 415, endPoint x: 873, endPoint y: 541, distance: 571.4
click at [317, 415] on span "單剪 - 300" at bounding box center [308, 410] width 189 height 25
type input "單剪(103)"
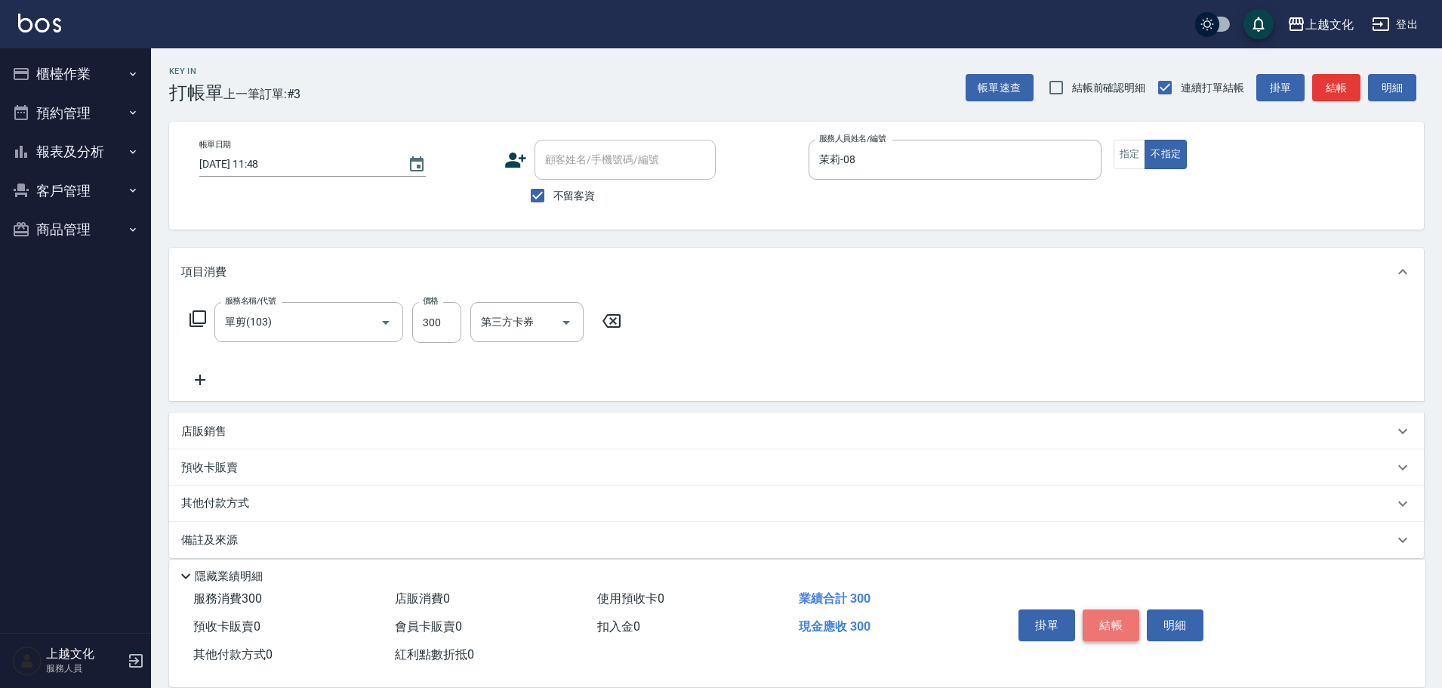
click at [1101, 621] on button "結帳" at bounding box center [1111, 625] width 57 height 32
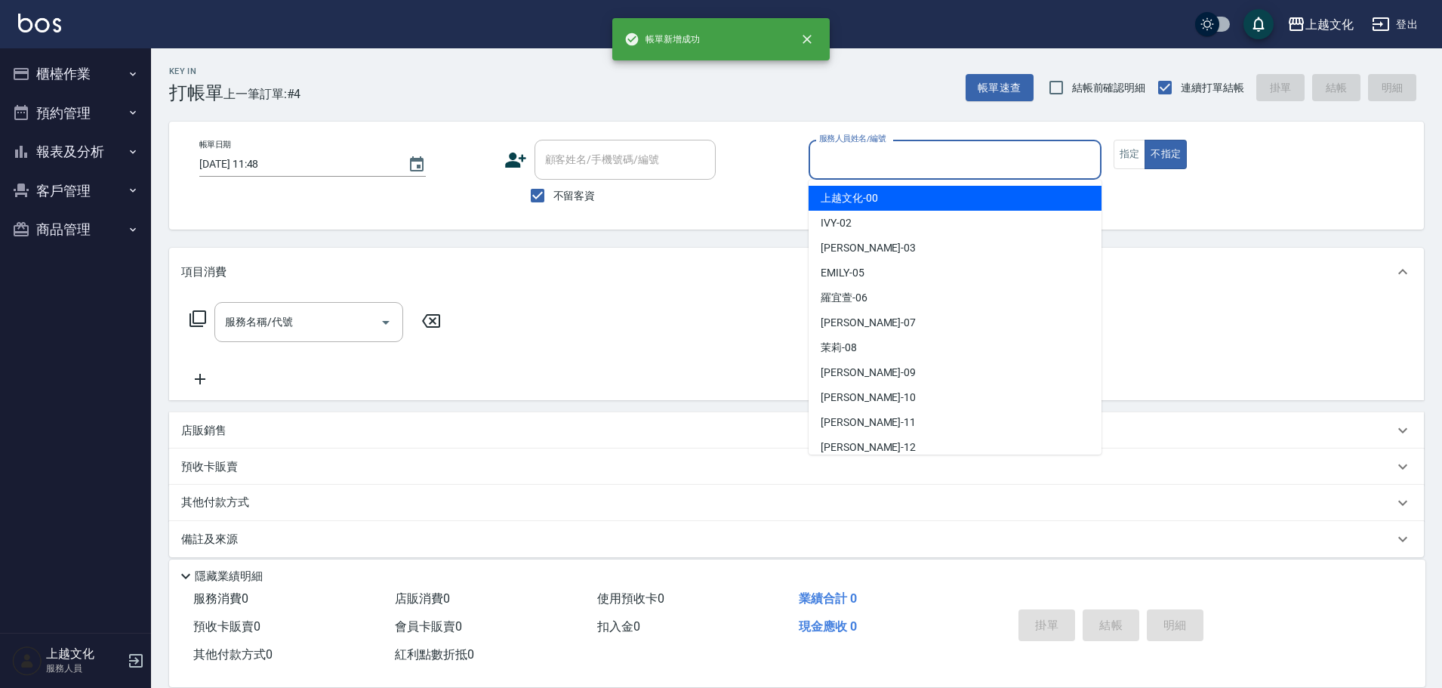
click at [875, 158] on input "服務人員姓名/編號" at bounding box center [955, 160] width 279 height 26
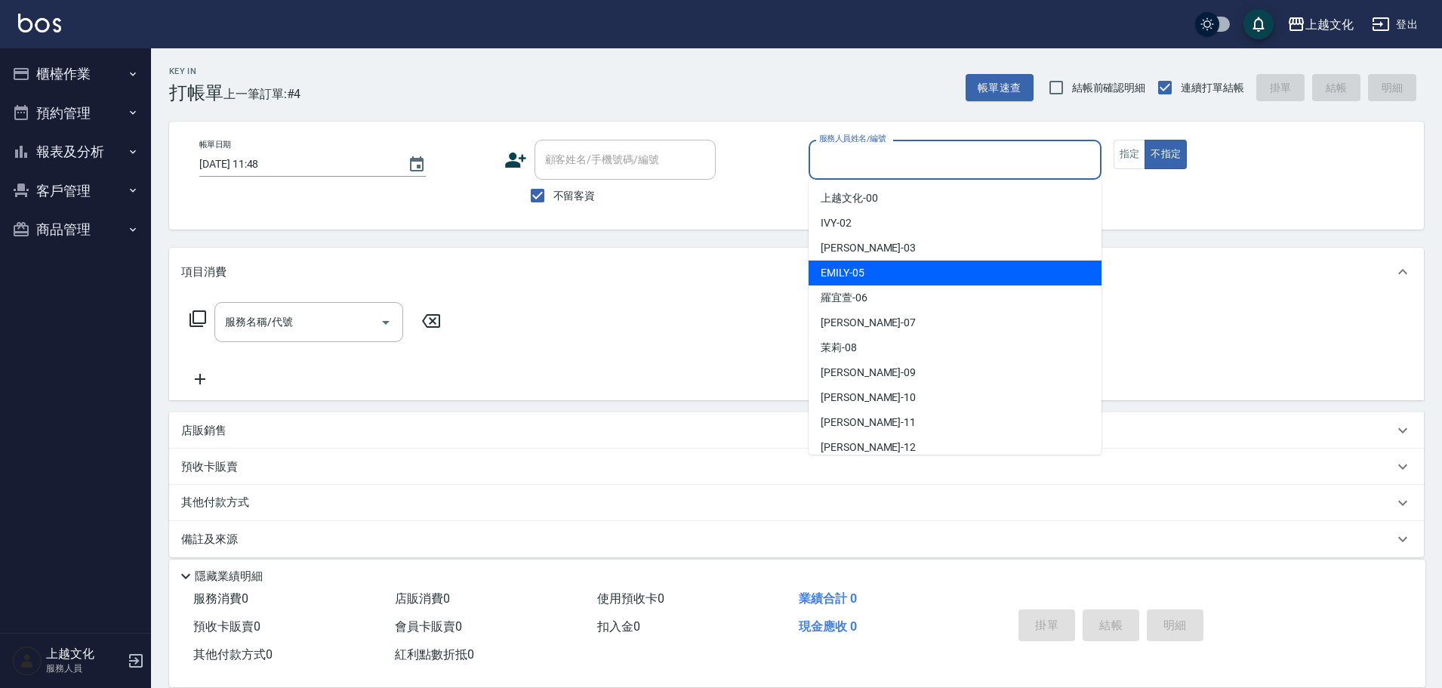
drag, startPoint x: 881, startPoint y: 276, endPoint x: 1044, endPoint y: 188, distance: 184.9
click at [882, 276] on div "[PERSON_NAME] -05" at bounding box center [955, 273] width 293 height 25
type input "EMILY-05"
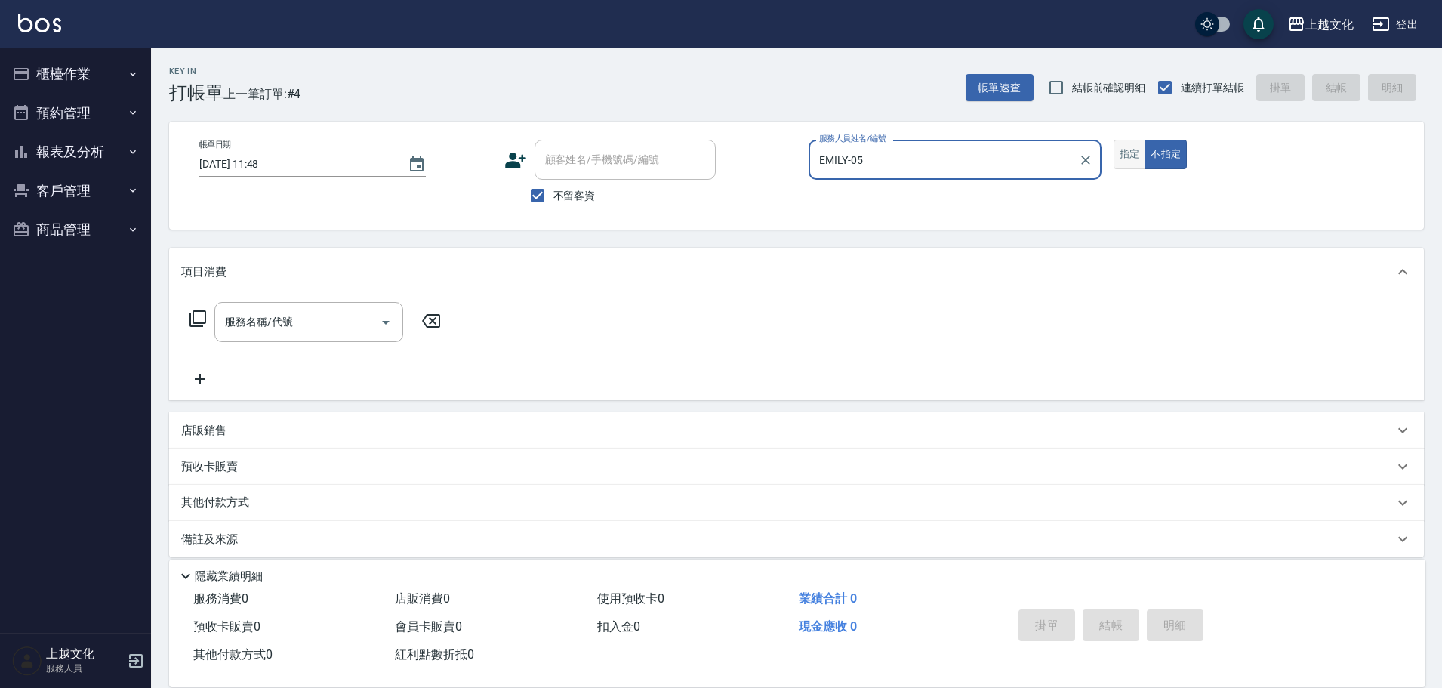
drag, startPoint x: 1131, startPoint y: 159, endPoint x: 682, endPoint y: 199, distance: 450.4
click at [1131, 158] on button "指定" at bounding box center [1130, 154] width 32 height 29
click at [350, 322] on input "服務名稱/代號" at bounding box center [297, 322] width 153 height 26
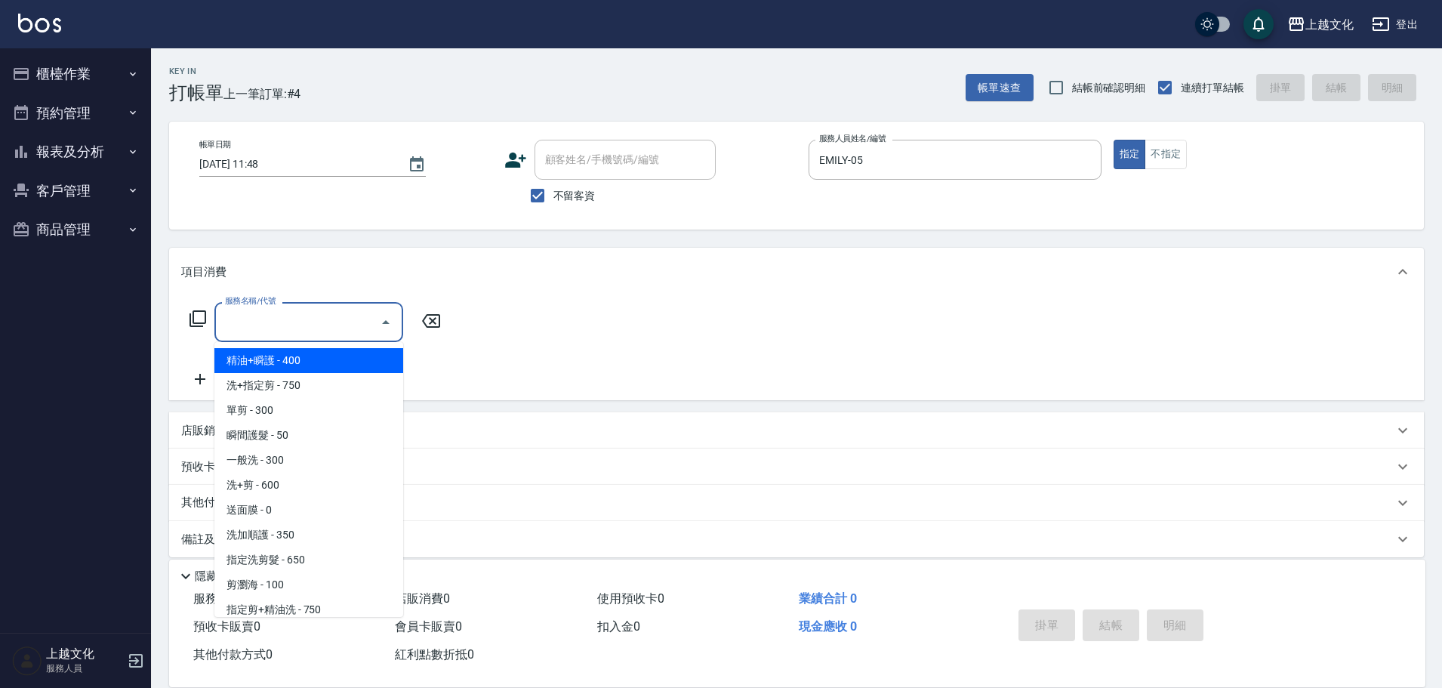
click at [307, 366] on span "精油+瞬護 - 400" at bounding box center [308, 360] width 189 height 25
type input "精油+瞬護(101)"
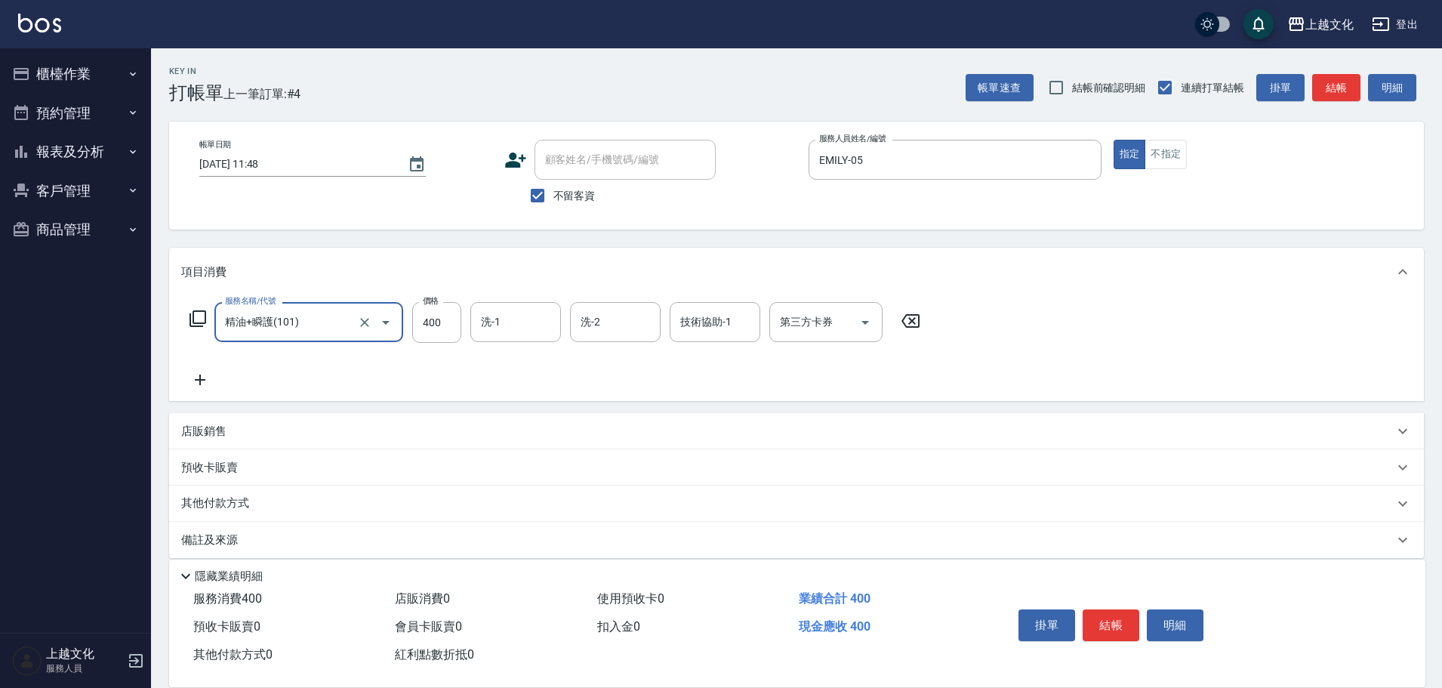
click at [218, 428] on p "店販銷售" at bounding box center [203, 432] width 45 height 16
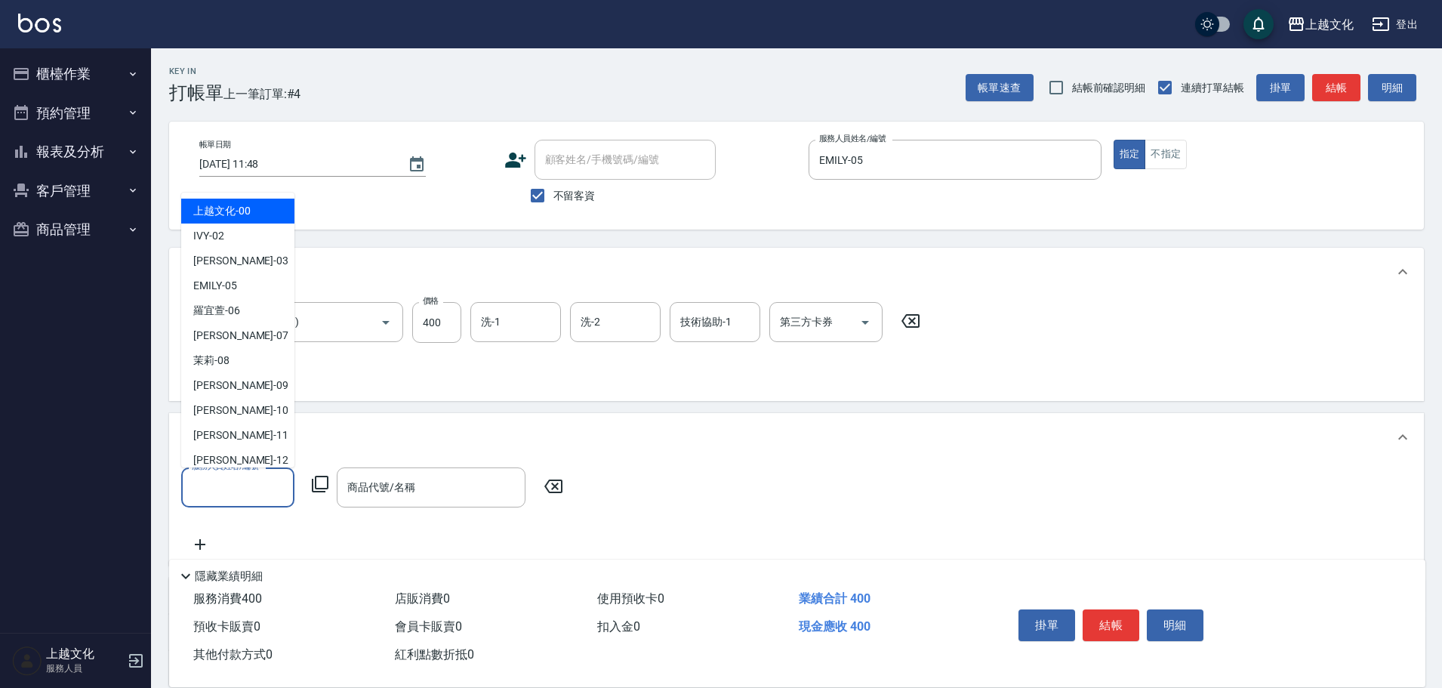
click at [230, 480] on input "服務人員姓名/編號" at bounding box center [238, 487] width 100 height 26
click at [241, 288] on div "[PERSON_NAME] -05" at bounding box center [237, 285] width 113 height 25
type input "EMILY-05"
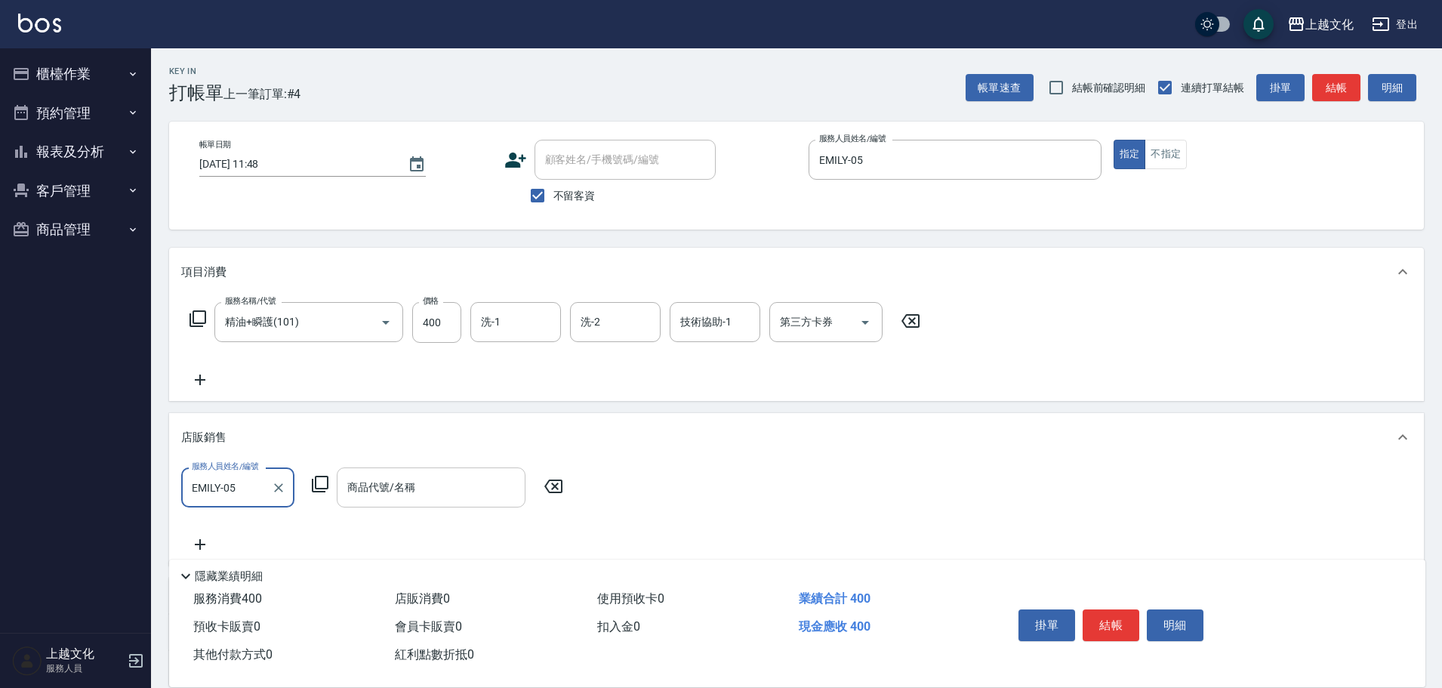
click at [367, 494] on input "商品代號/名稱" at bounding box center [431, 487] width 175 height 26
click at [381, 494] on input "商品代號/名稱" at bounding box center [431, 487] width 175 height 26
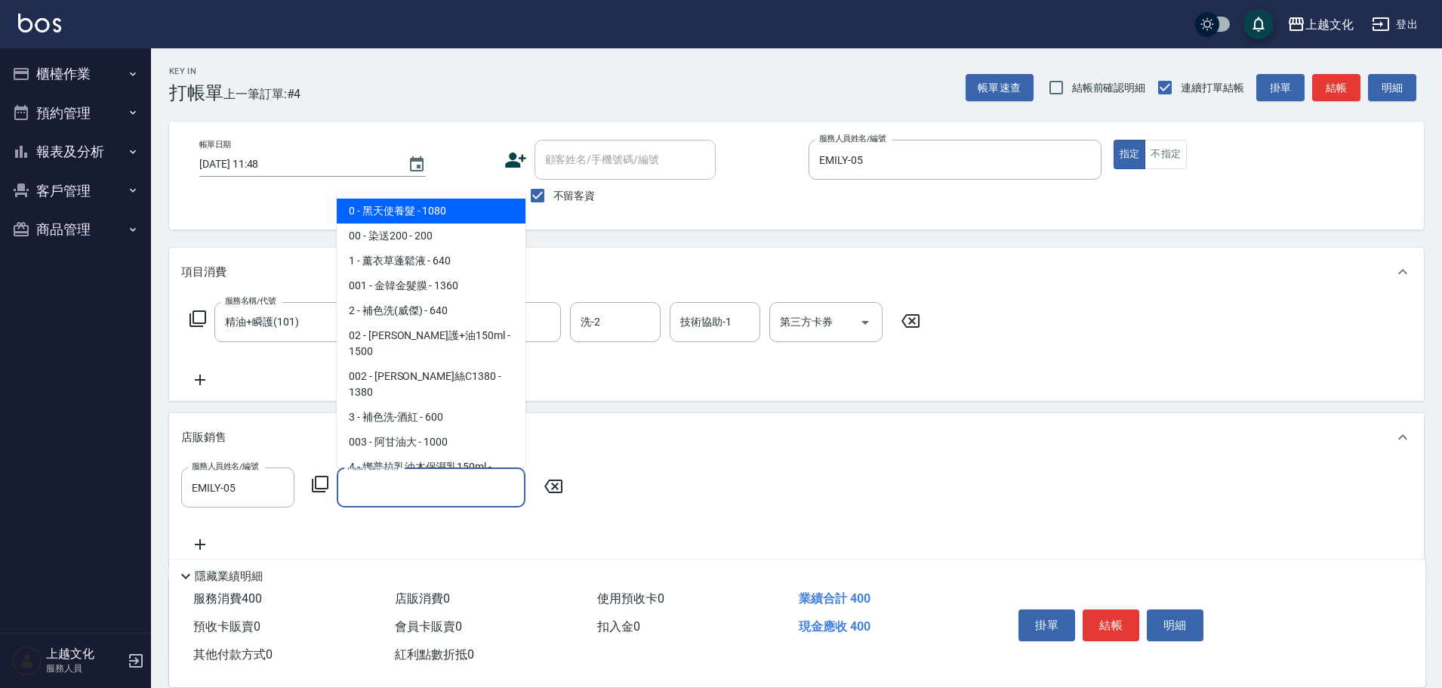
click at [381, 494] on input "商品代號/名稱" at bounding box center [431, 487] width 175 height 26
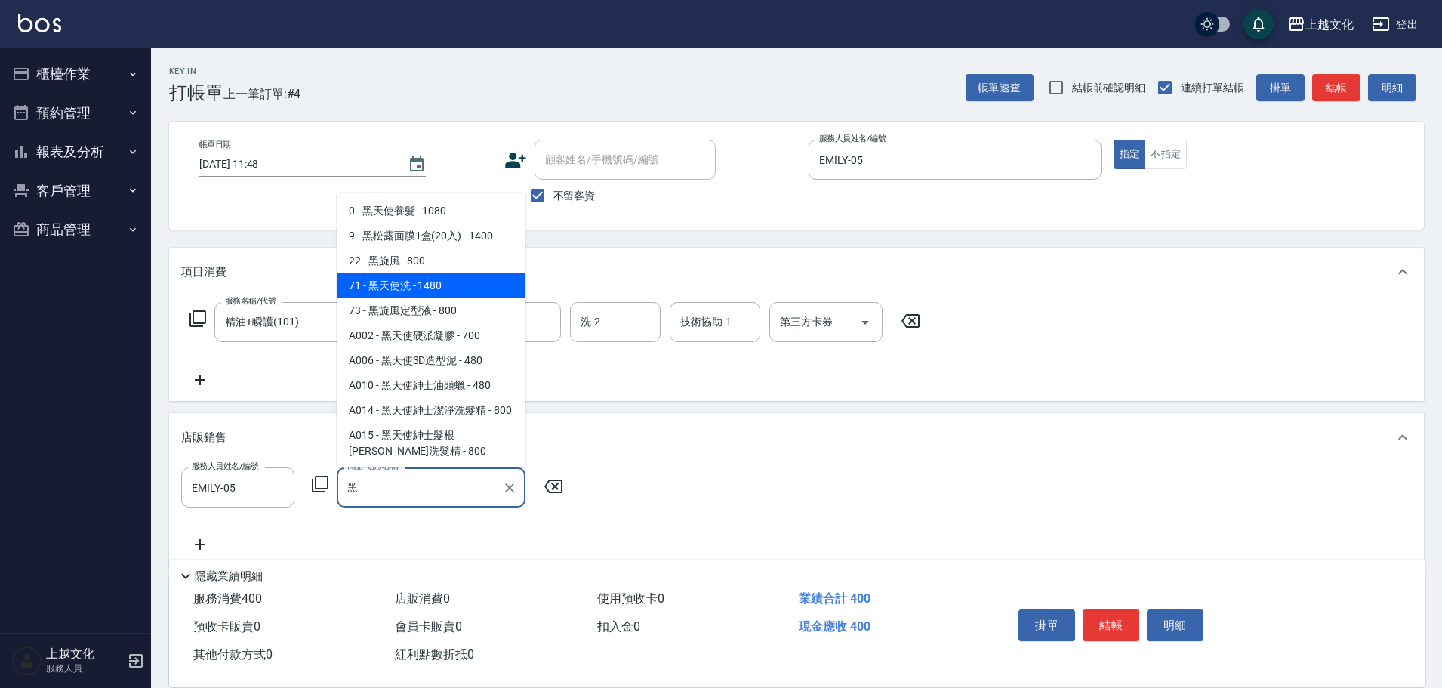
click at [470, 273] on span "22 - 黑旋風 - 800" at bounding box center [431, 260] width 189 height 25
type input "黑旋風"
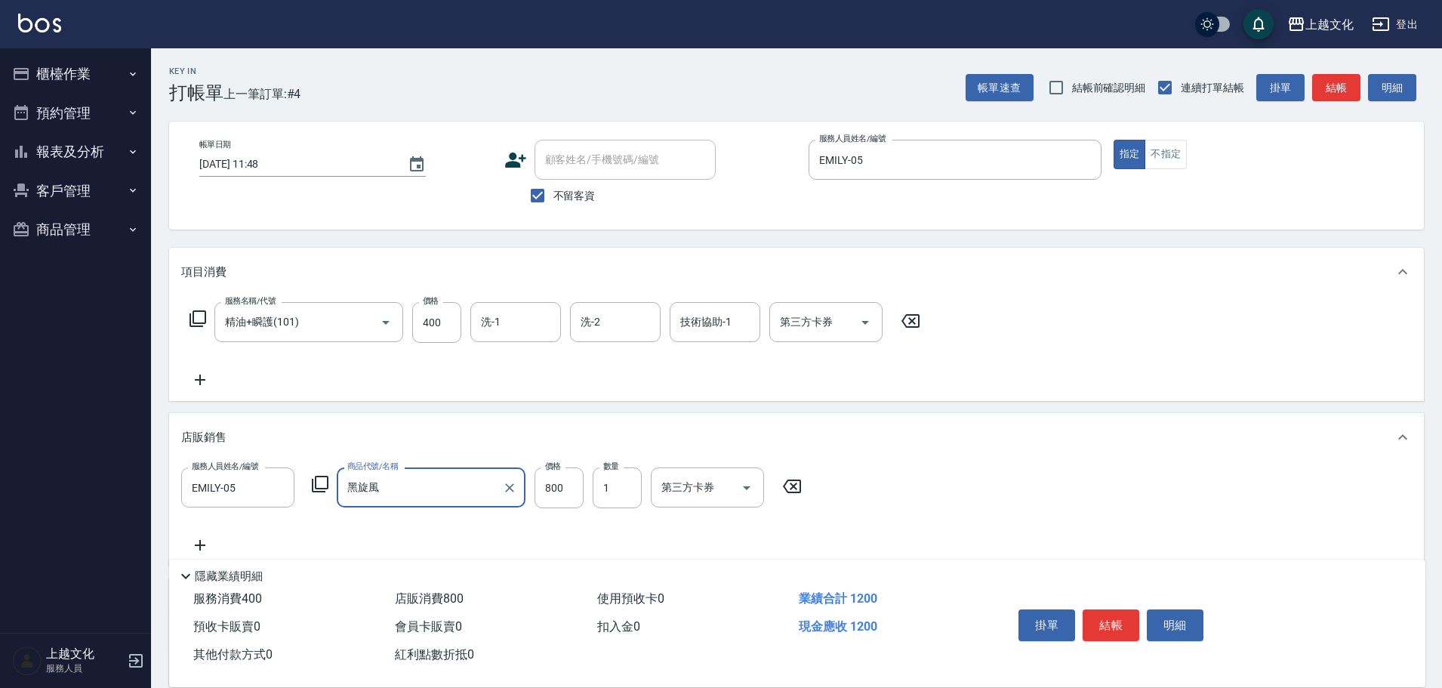
drag, startPoint x: 509, startPoint y: 482, endPoint x: 479, endPoint y: 481, distance: 30.2
click at [508, 482] on icon "Clear" at bounding box center [509, 487] width 15 height 15
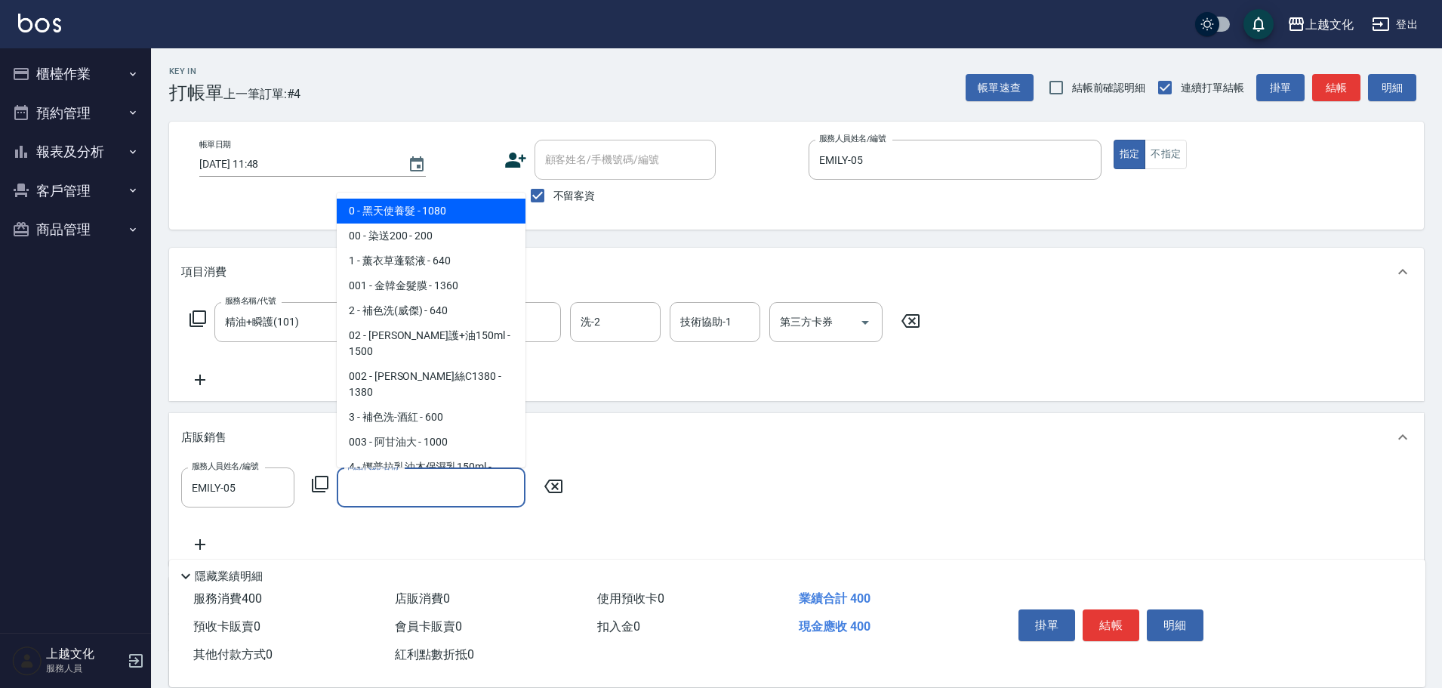
click at [423, 492] on input "商品代號/名稱" at bounding box center [431, 487] width 175 height 26
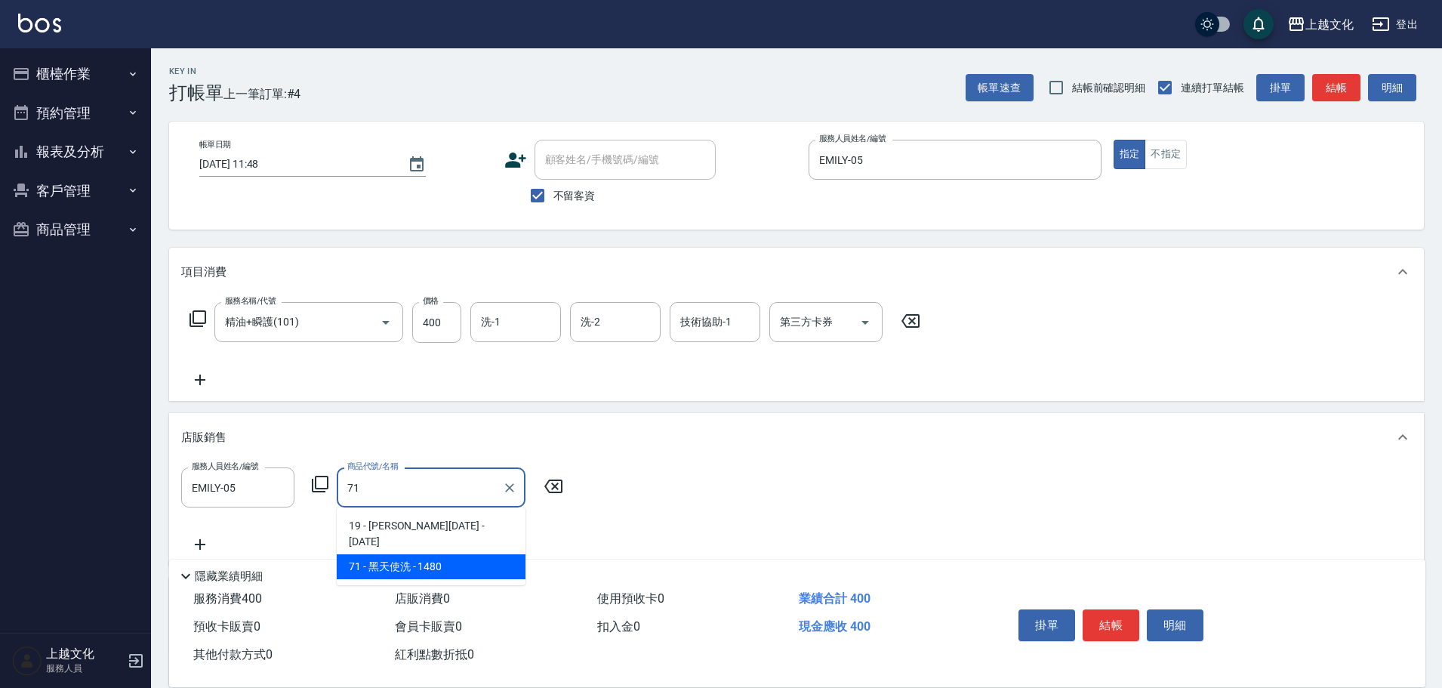
type input "黑天使洗"
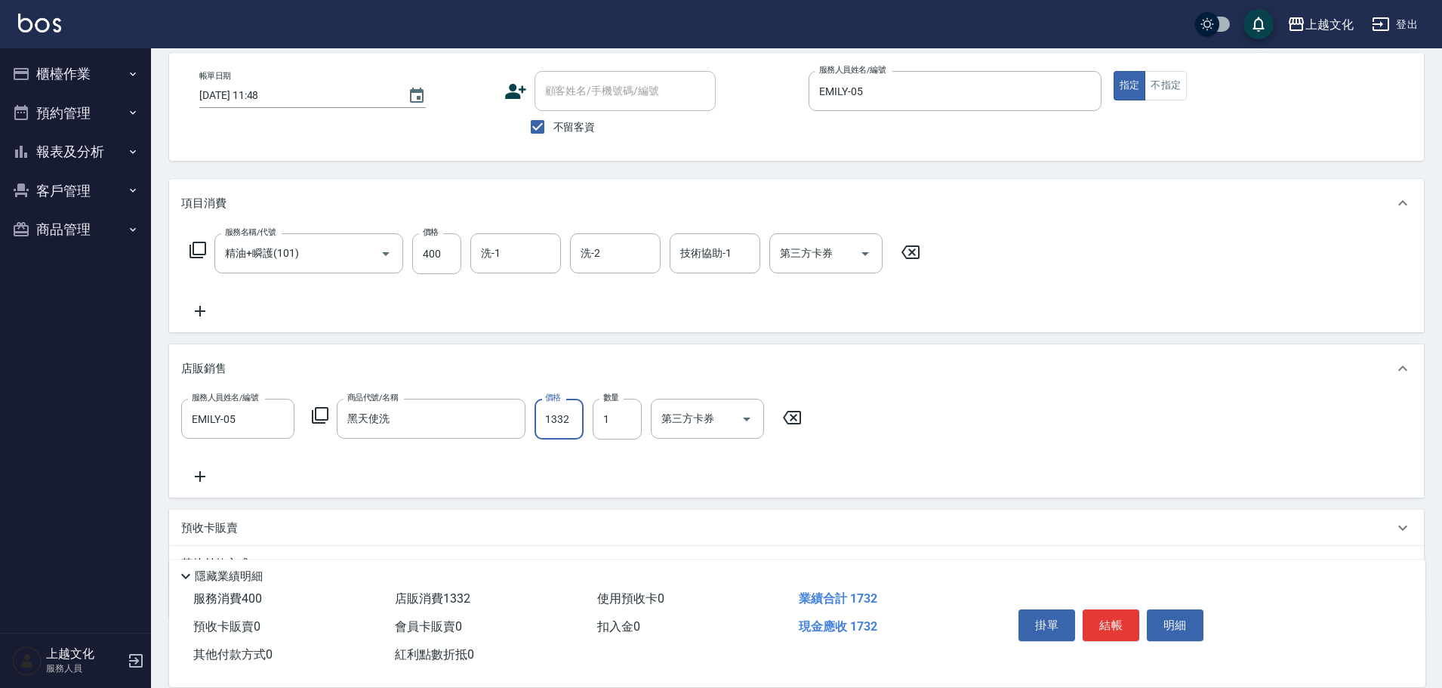
scroll to position [144, 0]
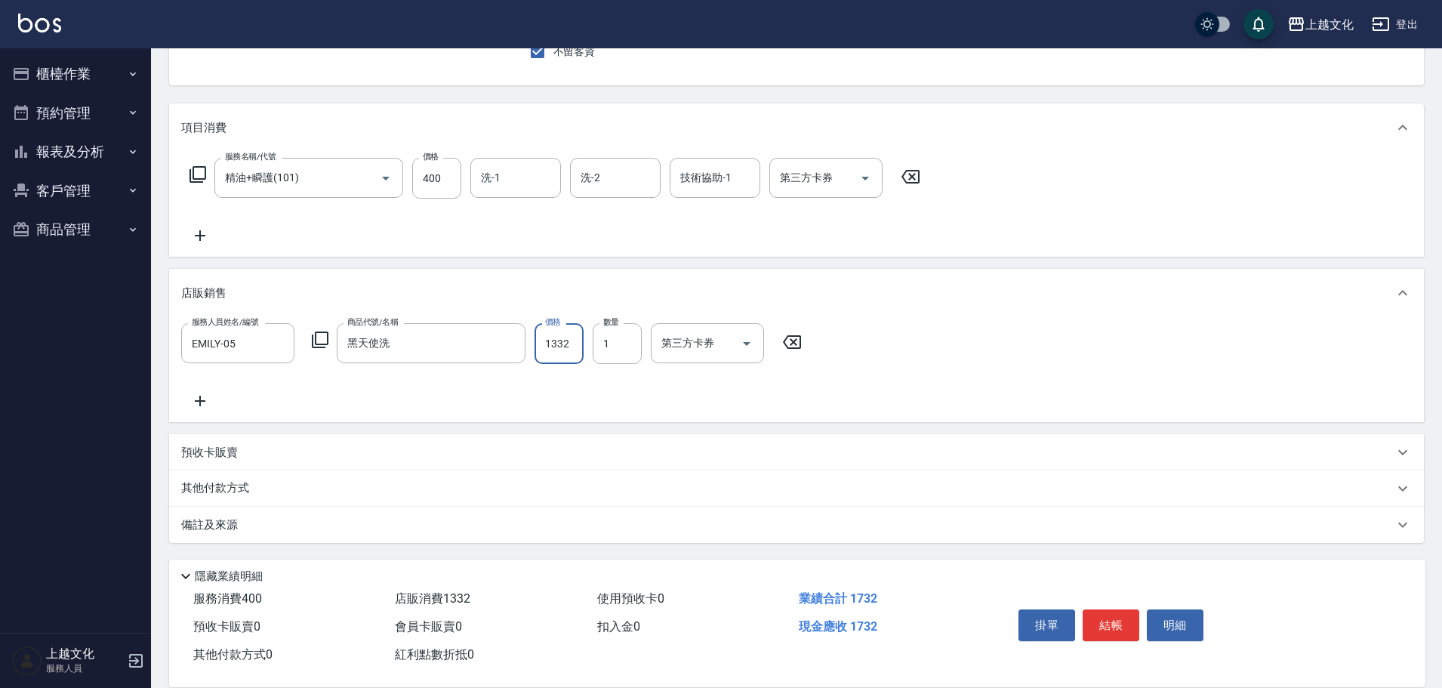
type input "1332"
click at [209, 486] on p "其他付款方式" at bounding box center [219, 488] width 76 height 17
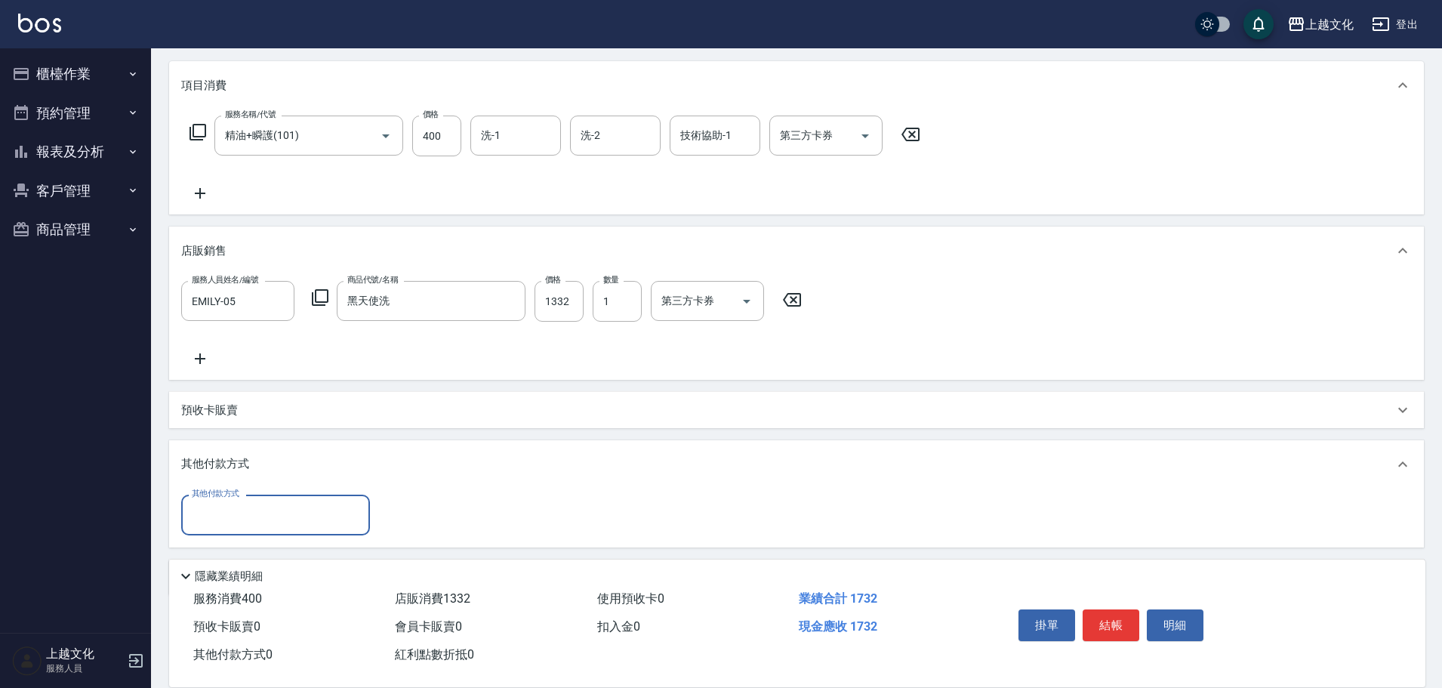
scroll to position [239, 0]
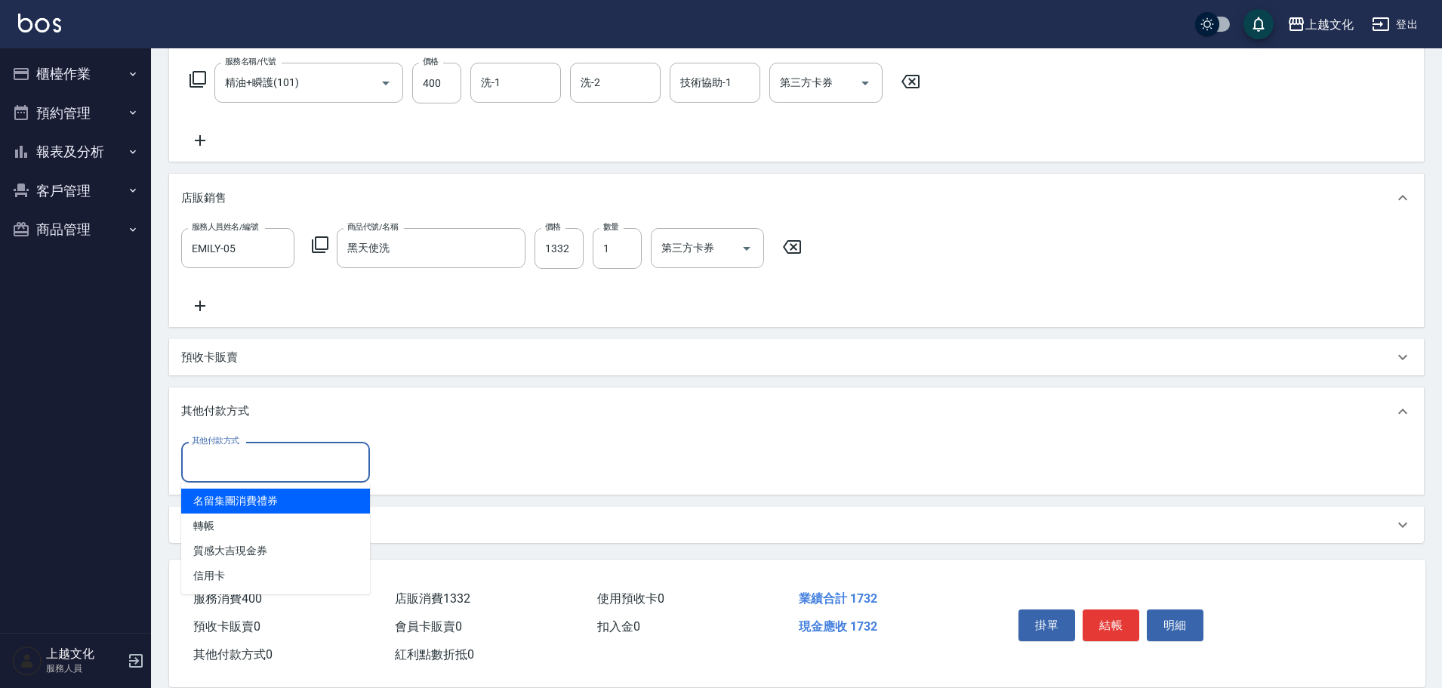
drag, startPoint x: 207, startPoint y: 467, endPoint x: 221, endPoint y: 526, distance: 59.7
click at [207, 470] on input "其他付款方式" at bounding box center [275, 462] width 175 height 26
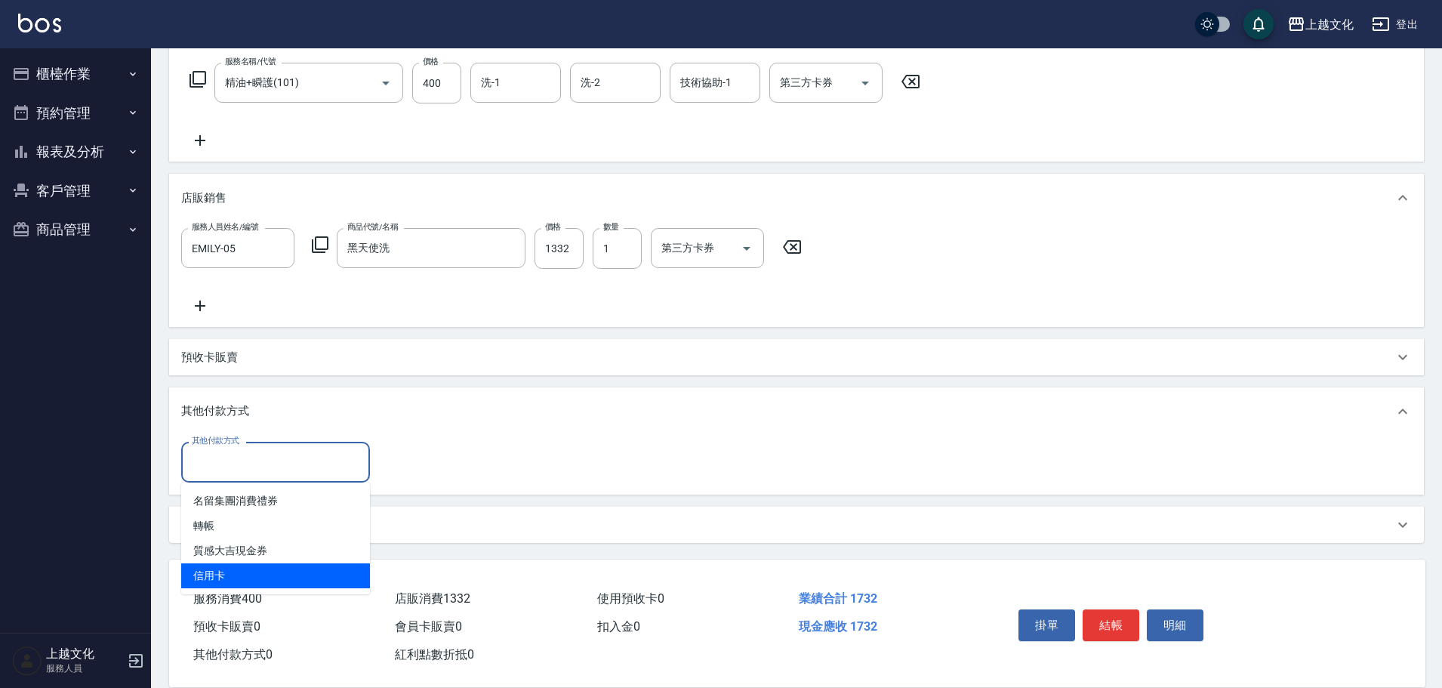
drag, startPoint x: 216, startPoint y: 572, endPoint x: 418, endPoint y: 487, distance: 219.6
click at [217, 571] on span "信用卡" at bounding box center [275, 575] width 189 height 25
type input "信用卡"
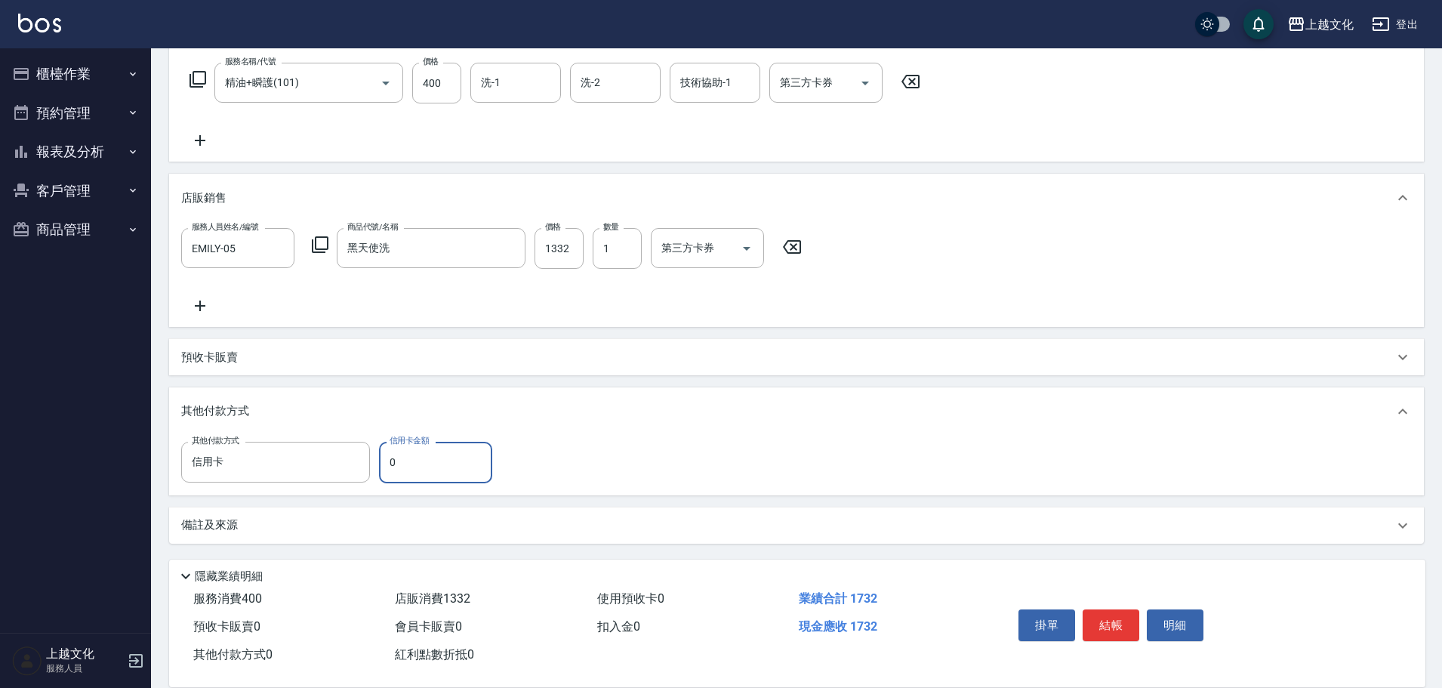
click at [387, 468] on input "0" at bounding box center [435, 462] width 113 height 41
click at [388, 467] on input "0" at bounding box center [435, 462] width 113 height 41
type input "1732"
click at [1121, 622] on button "結帳" at bounding box center [1111, 625] width 57 height 32
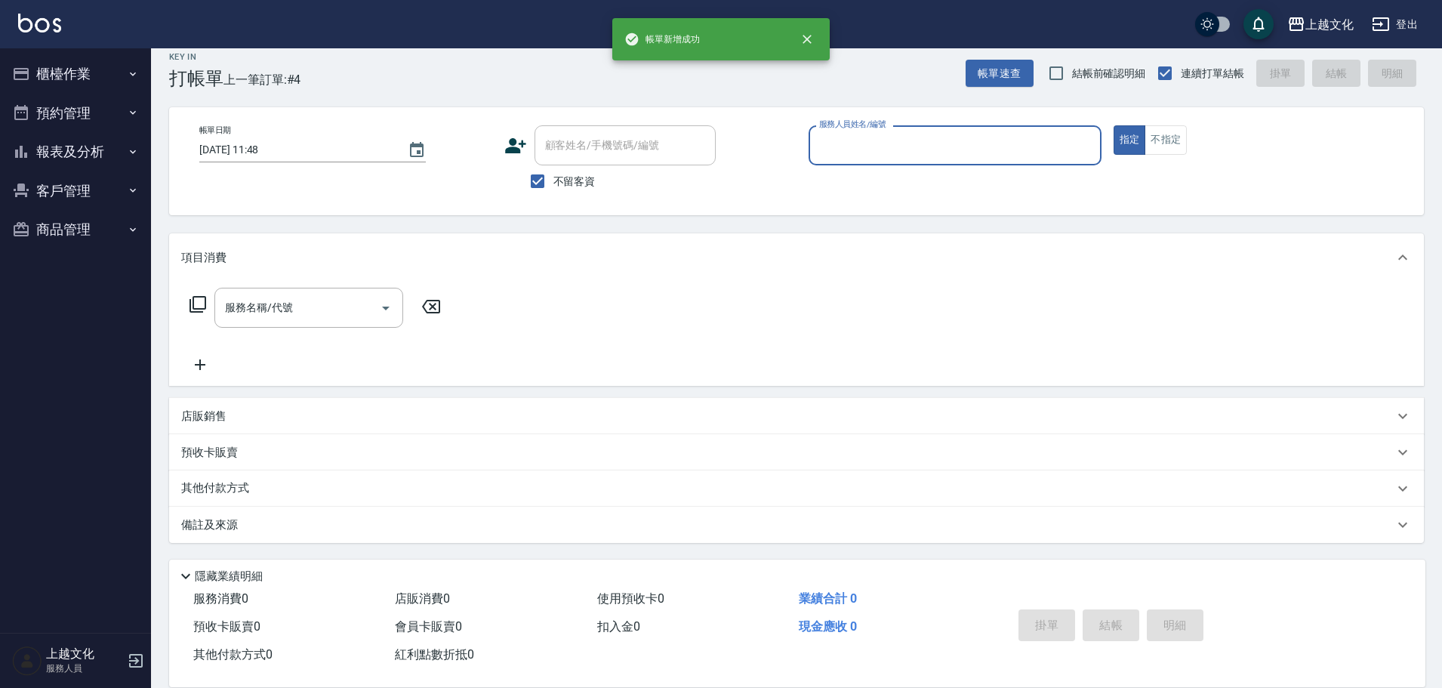
scroll to position [0, 0]
